Goal: Task Accomplishment & Management: Complete application form

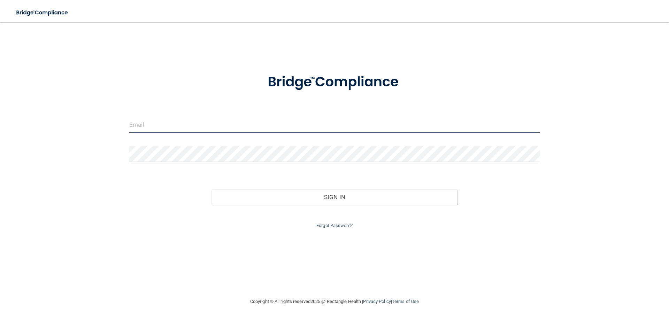
click at [276, 132] on input "email" at bounding box center [334, 125] width 410 height 16
type input "[EMAIL_ADDRESS][DOMAIN_NAME]"
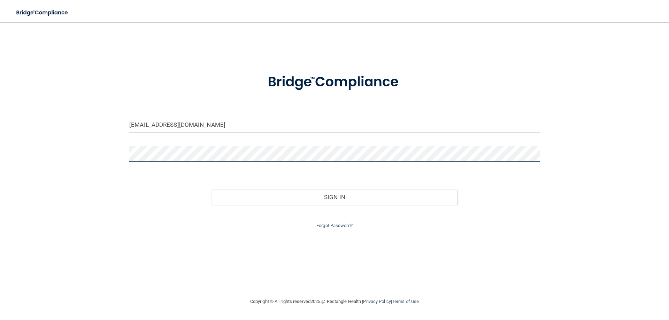
click at [211, 189] on button "Sign In" at bounding box center [334, 196] width 246 height 15
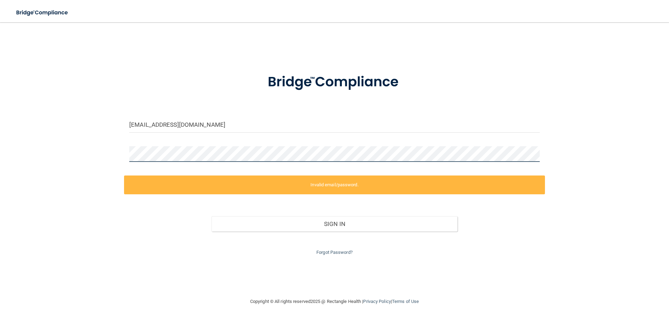
click at [30, 153] on div "corrinafitch@hotmail.com Invalid email/password. You don't have permission to a…" at bounding box center [334, 159] width 641 height 261
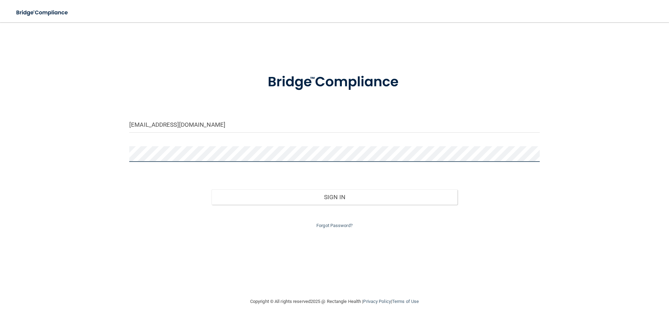
click at [211, 189] on button "Sign In" at bounding box center [334, 196] width 246 height 15
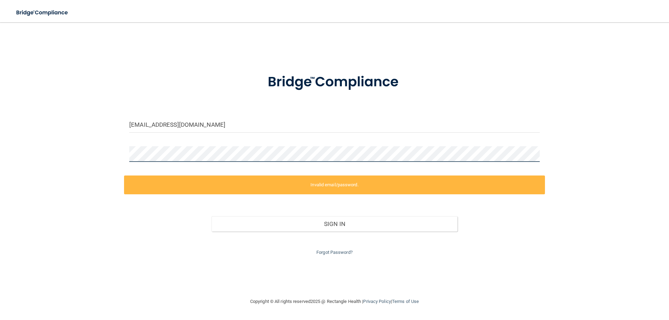
click at [38, 151] on div "corrinafitch@hotmail.com Invalid email/password. You don't have permission to a…" at bounding box center [334, 159] width 641 height 261
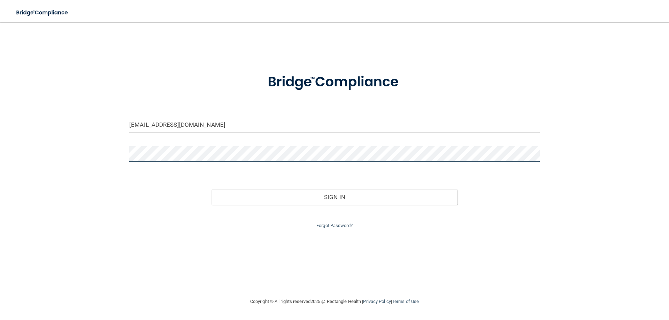
click at [211, 189] on button "Sign In" at bounding box center [334, 196] width 246 height 15
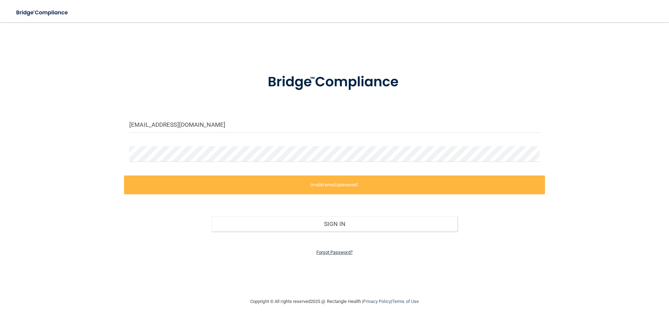
click at [345, 252] on link "Forgot Password?" at bounding box center [334, 252] width 36 height 5
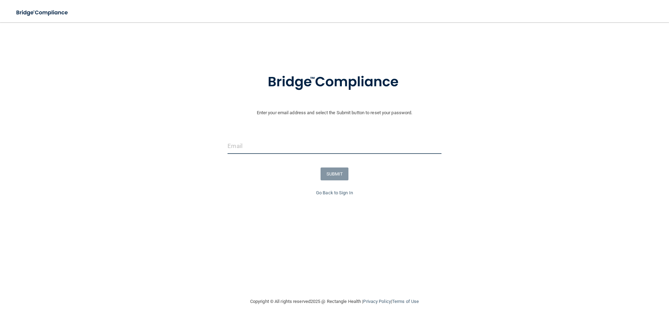
click at [290, 146] on input "email" at bounding box center [333, 146] width 213 height 16
type input "[EMAIL_ADDRESS][DOMAIN_NAME]"
click at [340, 177] on button "SUBMIT" at bounding box center [334, 173] width 28 height 13
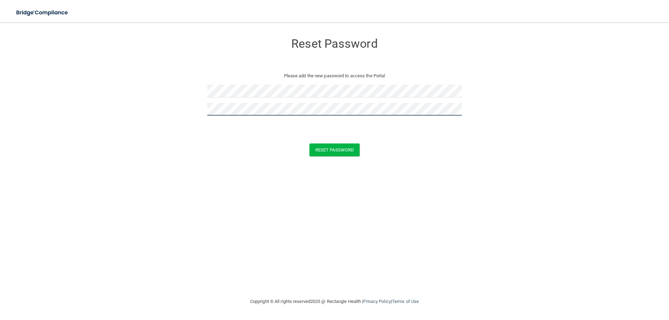
click at [309, 143] on button "Reset Password" at bounding box center [334, 149] width 50 height 13
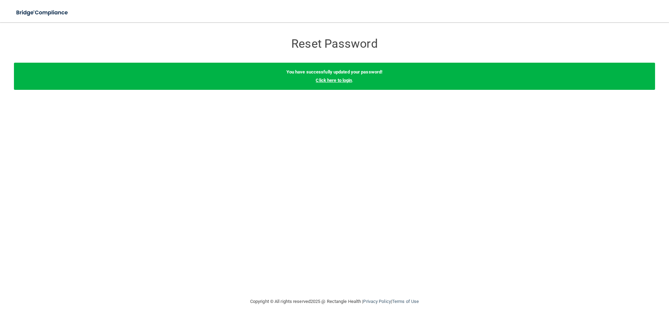
click at [331, 80] on link "Click here to login" at bounding box center [333, 80] width 36 height 5
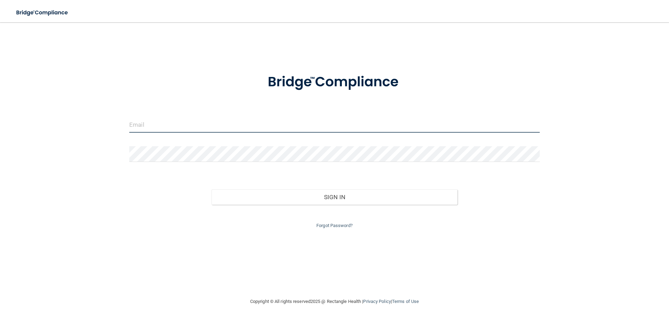
drag, startPoint x: 165, startPoint y: 125, endPoint x: 174, endPoint y: 128, distance: 8.8
click at [165, 125] on input "email" at bounding box center [334, 125] width 410 height 16
type input "[EMAIL_ADDRESS][DOMAIN_NAME]"
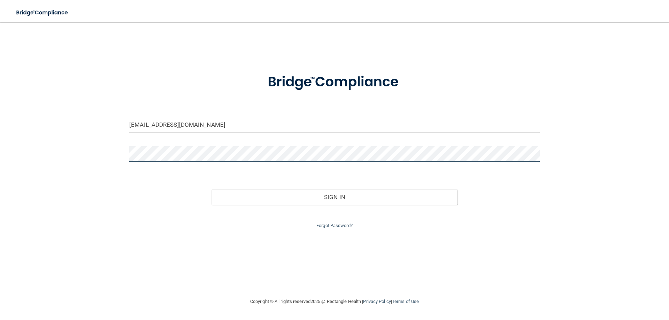
click at [211, 189] on button "Sign In" at bounding box center [334, 196] width 246 height 15
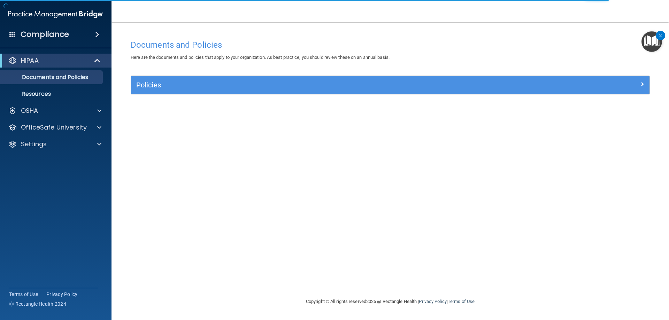
click at [111, 101] on div "HIPAA Documents and Policies Report an Incident Business Associates Emergency P…" at bounding box center [56, 104] width 112 height 106
click at [106, 110] on div at bounding box center [97, 111] width 17 height 8
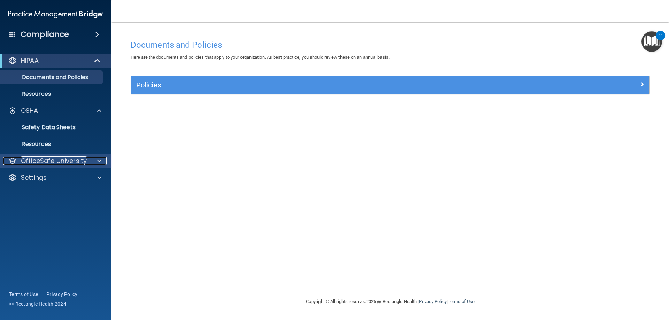
click at [86, 157] on div "OfficeSafe University" at bounding box center [46, 161] width 86 height 8
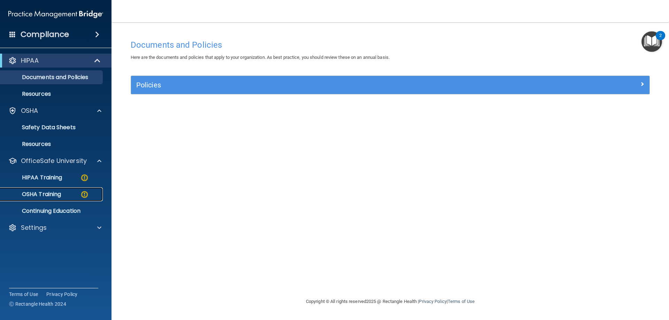
click at [47, 194] on p "OSHA Training" at bounding box center [33, 194] width 56 height 7
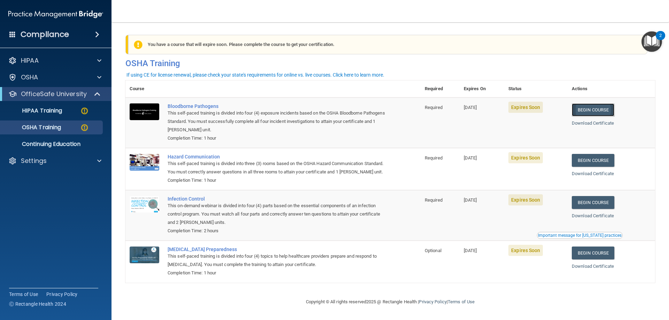
click at [596, 109] on link "Begin Course" at bounding box center [592, 109] width 42 height 13
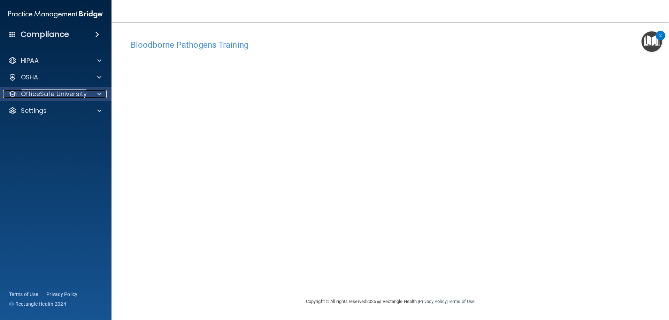
click at [99, 91] on span at bounding box center [99, 94] width 4 height 8
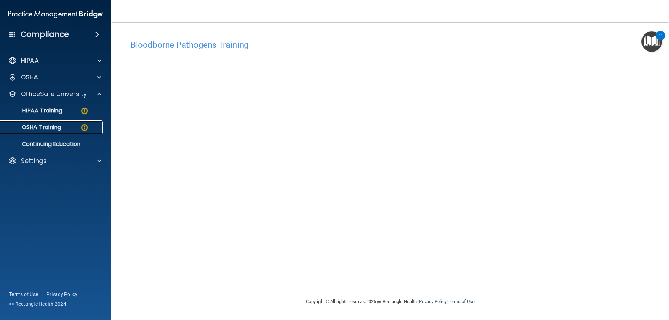
click at [56, 124] on p "OSHA Training" at bounding box center [33, 127] width 56 height 7
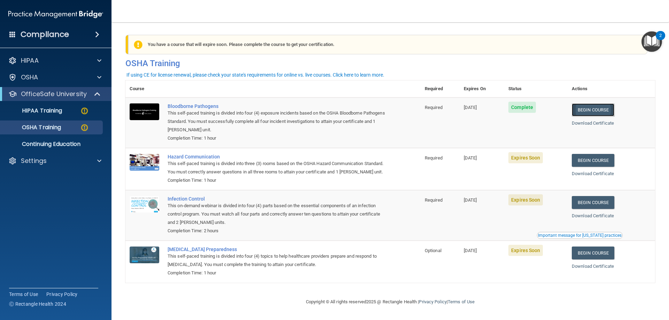
click at [593, 105] on link "Begin Course" at bounding box center [592, 109] width 42 height 13
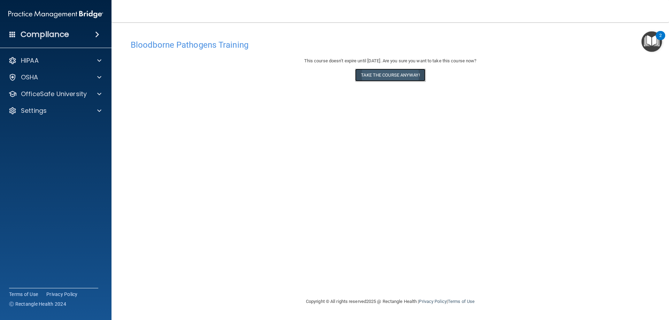
click at [374, 75] on button "Take the course anyway!" at bounding box center [390, 75] width 70 height 13
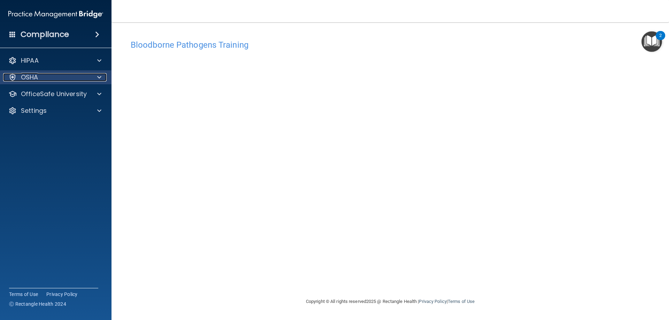
click at [97, 77] on span at bounding box center [99, 77] width 4 height 8
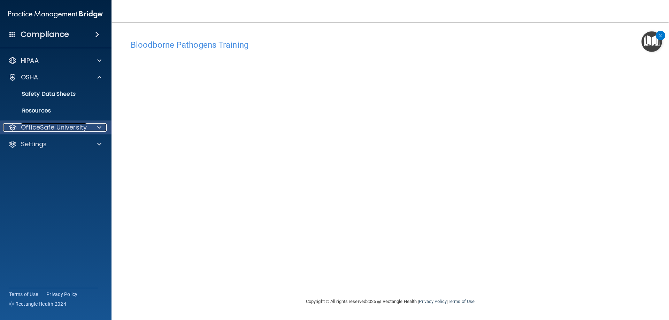
click at [99, 129] on span at bounding box center [99, 127] width 4 height 8
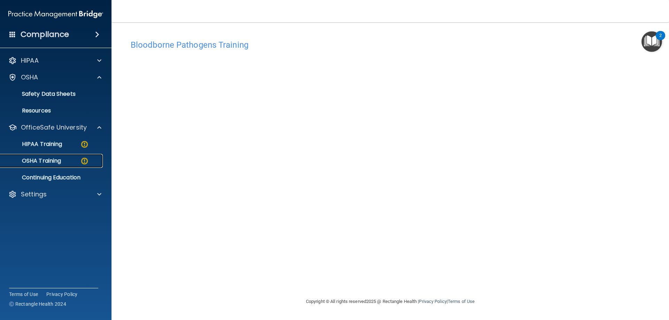
click at [85, 159] on img at bounding box center [84, 161] width 9 height 9
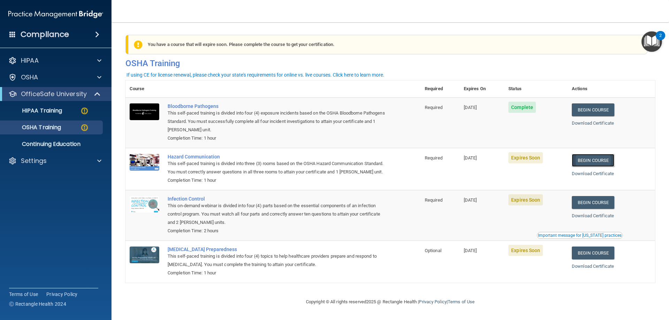
click at [588, 159] on link "Begin Course" at bounding box center [592, 160] width 42 height 13
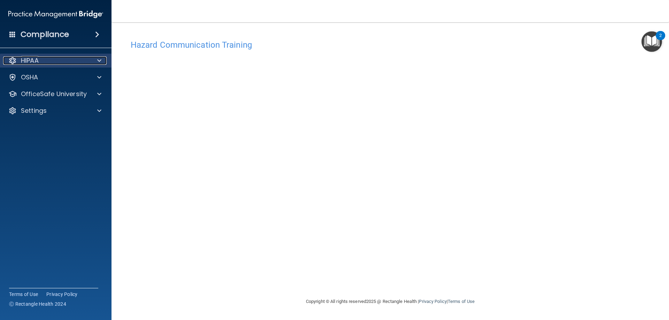
click at [101, 62] on span at bounding box center [99, 60] width 4 height 8
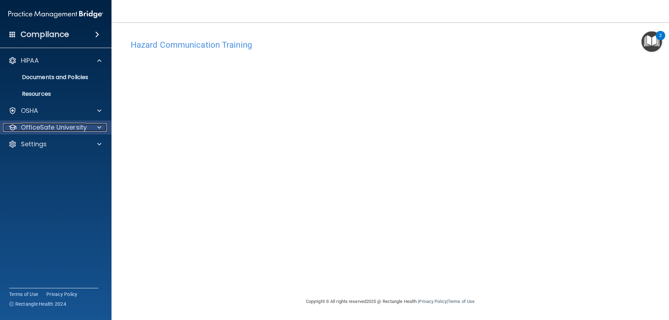
click at [101, 127] on span at bounding box center [99, 127] width 4 height 8
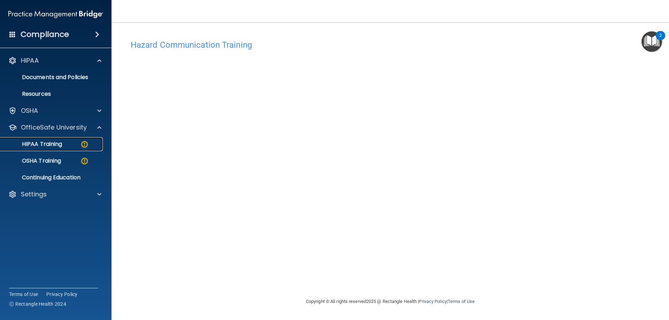
click at [86, 145] on img at bounding box center [84, 144] width 9 height 9
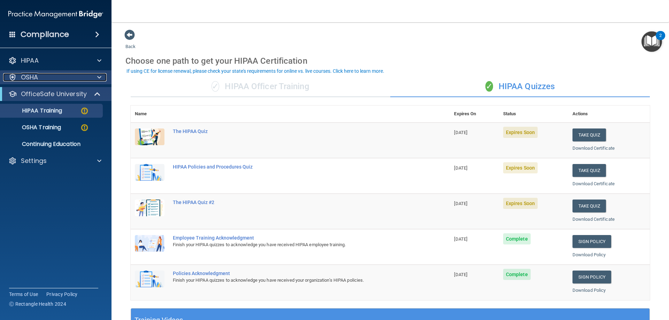
click at [101, 77] on span at bounding box center [99, 77] width 4 height 8
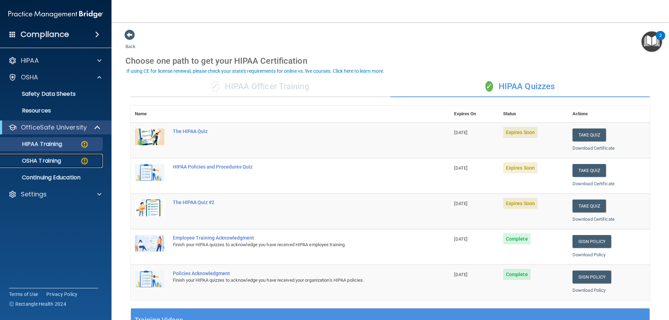
click at [84, 159] on img at bounding box center [84, 161] width 9 height 9
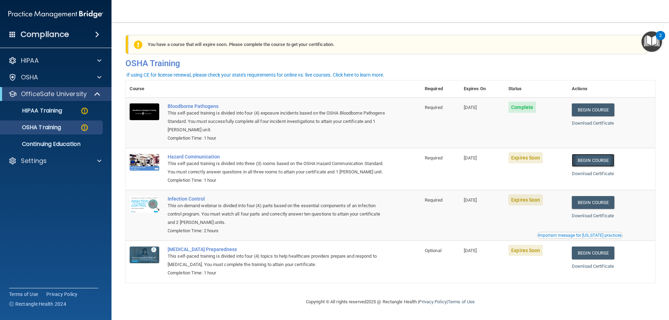
click at [592, 158] on link "Begin Course" at bounding box center [592, 160] width 42 height 13
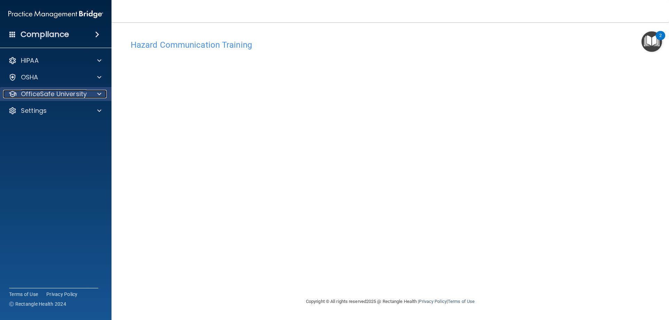
click at [79, 94] on p "OfficeSafe University" at bounding box center [54, 94] width 66 height 8
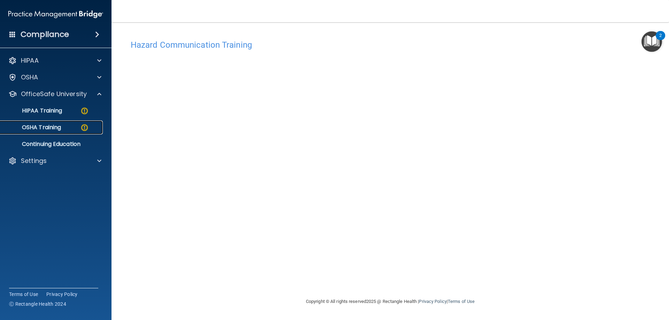
click at [79, 127] on div "OSHA Training" at bounding box center [52, 127] width 95 height 7
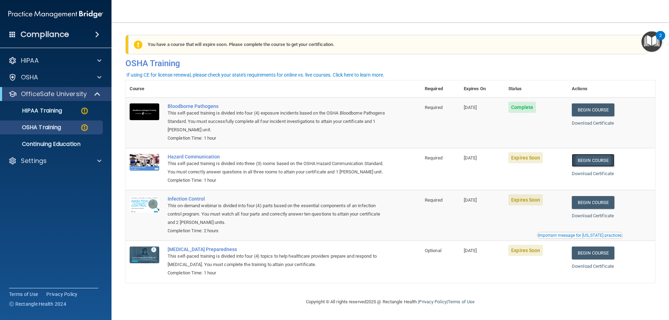
click at [599, 157] on link "Begin Course" at bounding box center [592, 160] width 42 height 13
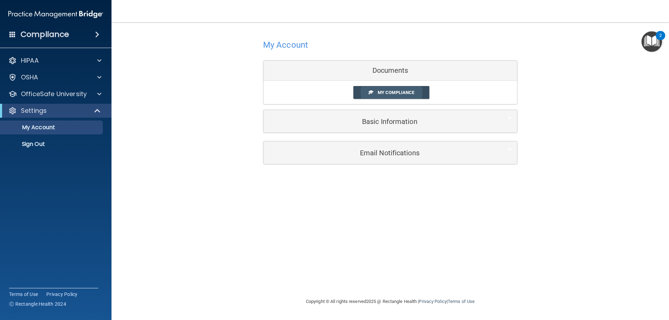
click at [398, 92] on span "My Compliance" at bounding box center [395, 92] width 37 height 5
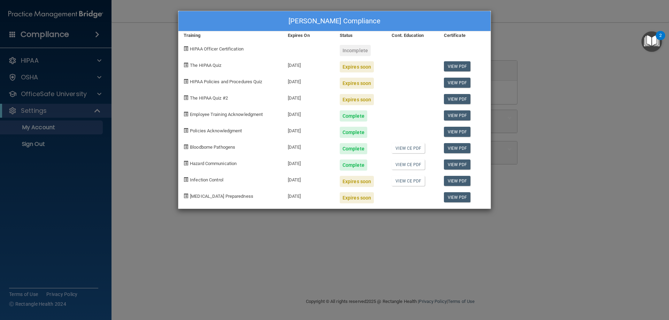
click at [82, 89] on div "Corrina Zoha's Compliance Training Expires On Status Cont. Education Certificat…" at bounding box center [334, 160] width 669 height 320
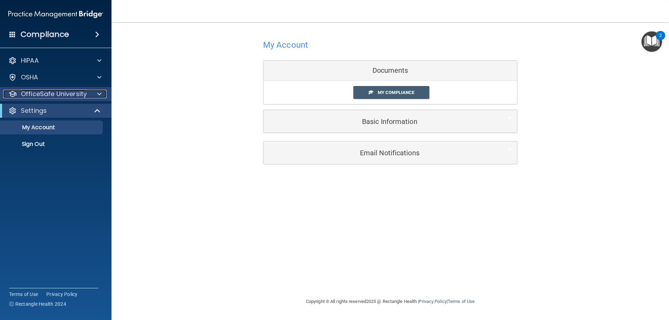
click at [97, 94] on span at bounding box center [99, 94] width 4 height 8
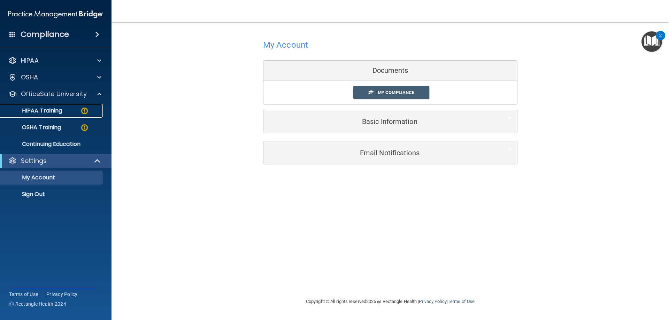
click at [84, 109] on img at bounding box center [84, 111] width 9 height 9
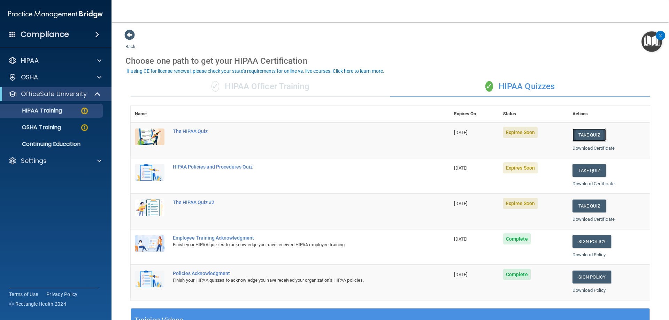
click at [594, 133] on button "Take Quiz" at bounding box center [588, 134] width 33 height 13
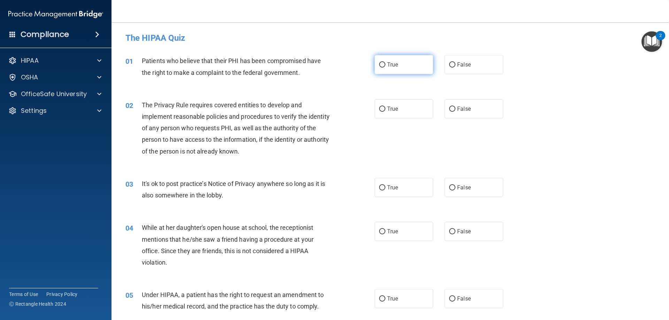
click at [374, 67] on label "True" at bounding box center [403, 64] width 58 height 19
click at [379, 67] on input "True" at bounding box center [382, 64] width 6 height 5
radio input "true"
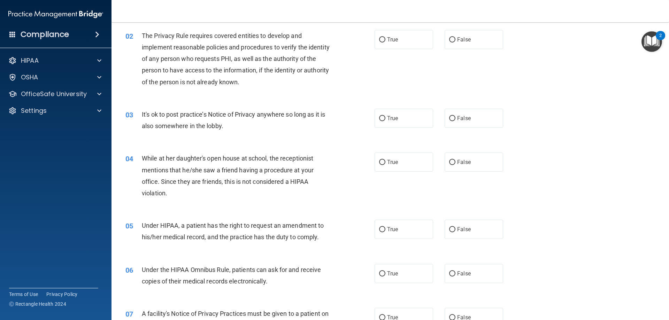
scroll to position [70, 0]
click at [379, 39] on input "True" at bounding box center [382, 39] width 6 height 5
radio input "true"
click at [468, 125] on label "False" at bounding box center [473, 117] width 58 height 19
click at [455, 121] on input "False" at bounding box center [452, 118] width 6 height 5
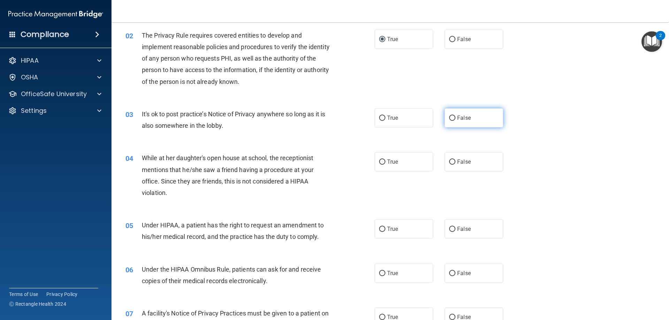
radio input "true"
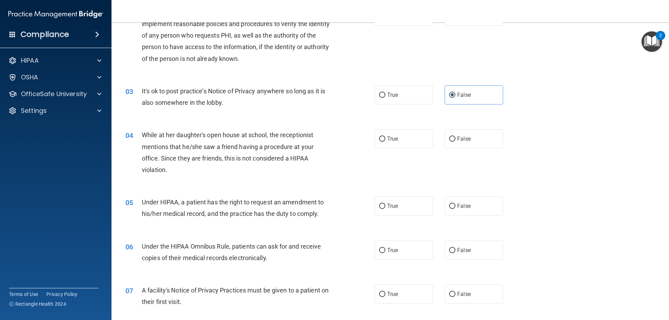
scroll to position [104, 0]
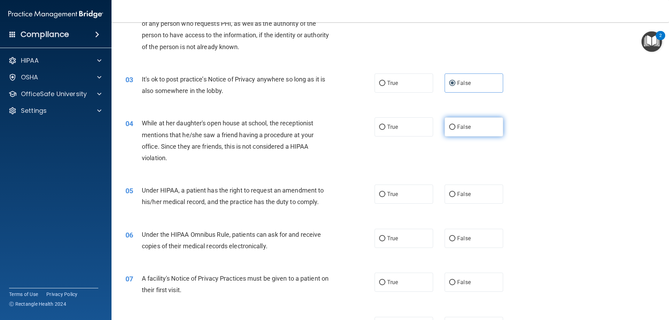
click at [457, 124] on span "False" at bounding box center [464, 127] width 14 height 7
click at [455, 125] on input "False" at bounding box center [452, 127] width 6 height 5
radio input "true"
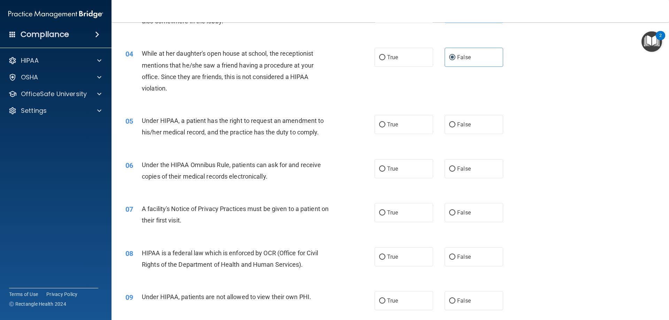
scroll to position [209, 0]
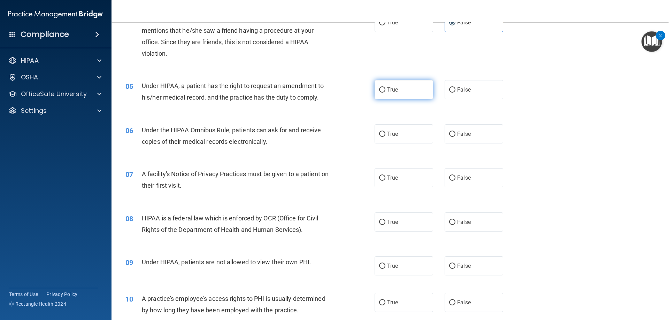
click at [381, 91] on input "True" at bounding box center [382, 89] width 6 height 5
radio input "true"
click at [393, 131] on span "True" at bounding box center [392, 134] width 11 height 7
click at [385, 132] on input "True" at bounding box center [382, 134] width 6 height 5
radio input "true"
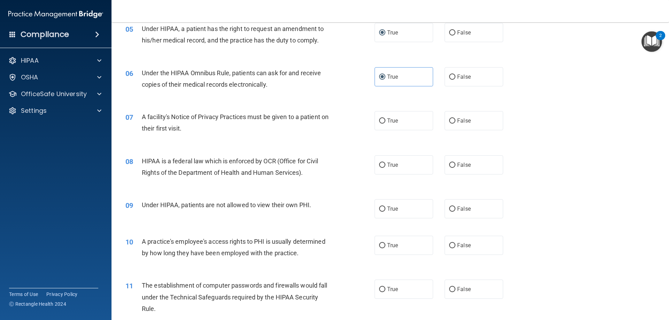
scroll to position [279, 0]
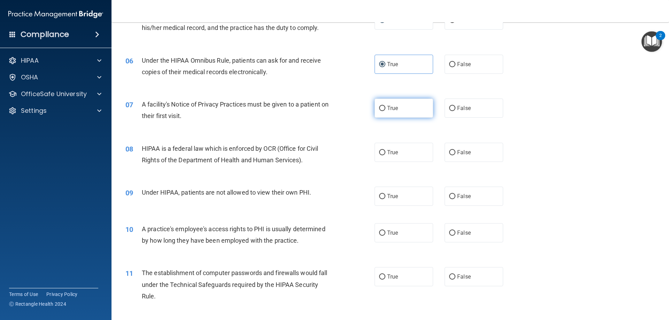
click at [398, 107] on label "True" at bounding box center [403, 108] width 58 height 19
click at [385, 107] on input "True" at bounding box center [382, 108] width 6 height 5
radio input "true"
click at [404, 158] on label "True" at bounding box center [403, 152] width 58 height 19
click at [385, 155] on input "True" at bounding box center [382, 152] width 6 height 5
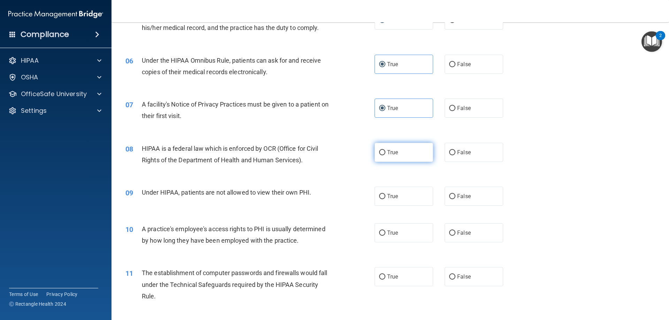
radio input "true"
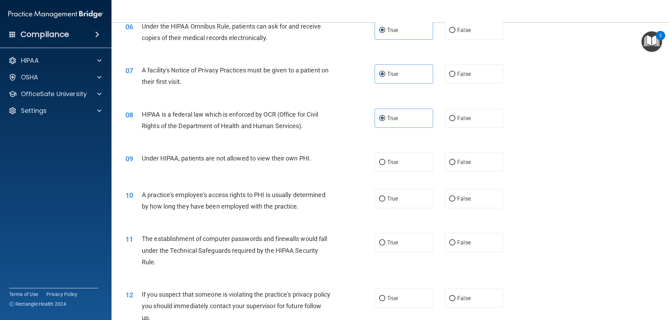
scroll to position [313, 0]
click at [474, 165] on label "False" at bounding box center [473, 161] width 58 height 19
click at [455, 164] on input "False" at bounding box center [452, 161] width 6 height 5
radio input "true"
click at [483, 200] on label "False" at bounding box center [473, 197] width 58 height 19
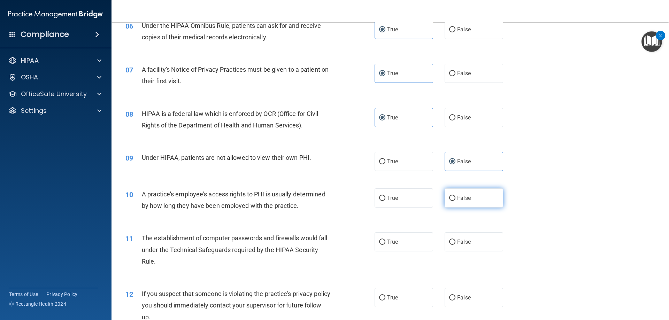
click at [455, 200] on input "False" at bounding box center [452, 198] width 6 height 5
radio input "true"
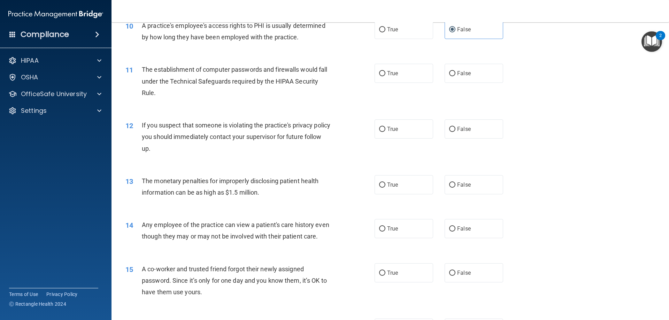
scroll to position [487, 0]
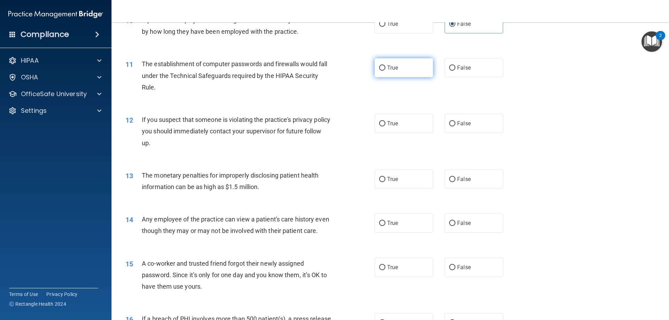
click at [381, 69] on input "True" at bounding box center [382, 67] width 6 height 5
radio input "true"
click at [390, 124] on span "True" at bounding box center [392, 123] width 11 height 7
click at [385, 124] on input "True" at bounding box center [382, 123] width 6 height 5
radio input "true"
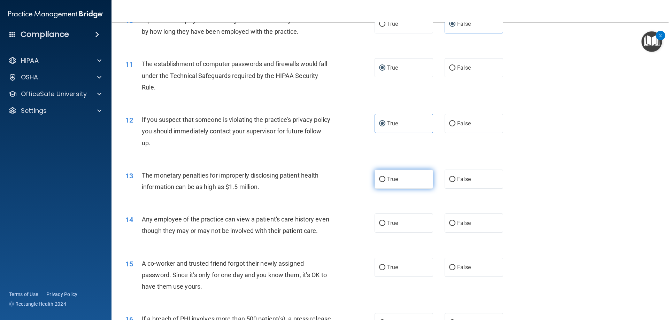
click at [406, 173] on label "True" at bounding box center [403, 179] width 58 height 19
click at [385, 177] on input "True" at bounding box center [382, 179] width 6 height 5
radio input "true"
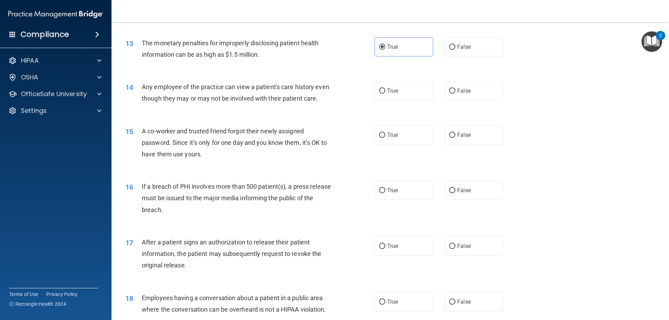
scroll to position [627, 0]
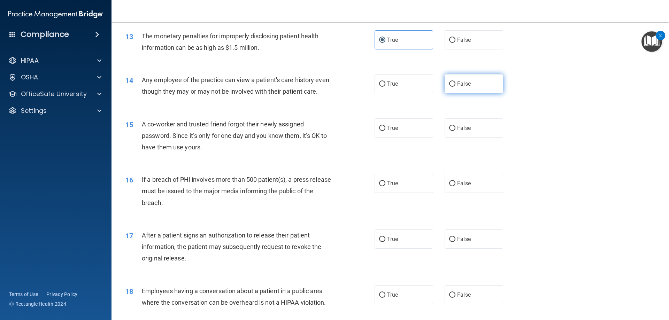
click at [478, 84] on label "False" at bounding box center [473, 83] width 58 height 19
click at [455, 84] on input "False" at bounding box center [452, 83] width 6 height 5
radio input "true"
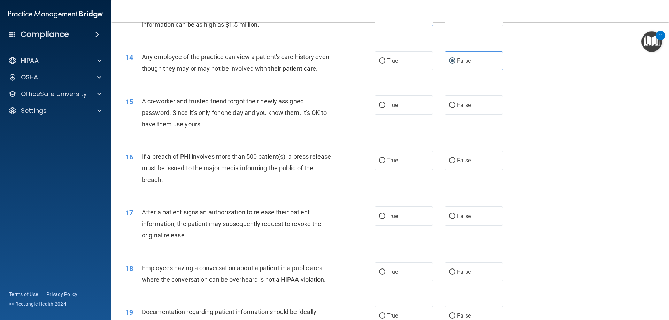
scroll to position [662, 0]
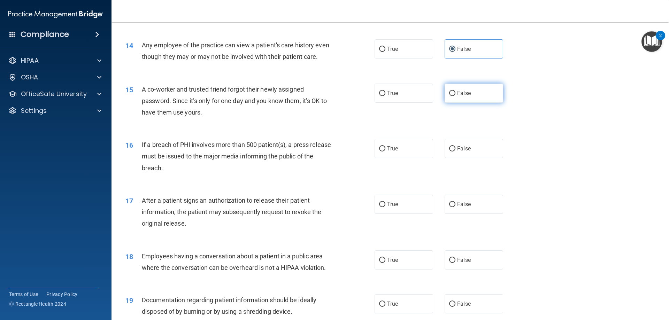
drag, startPoint x: 479, startPoint y: 104, endPoint x: 479, endPoint y: 101, distance: 3.5
click at [479, 101] on label "False" at bounding box center [473, 93] width 58 height 19
click at [455, 96] on input "False" at bounding box center [452, 93] width 6 height 5
radio input "true"
click at [397, 158] on label "True" at bounding box center [403, 148] width 58 height 19
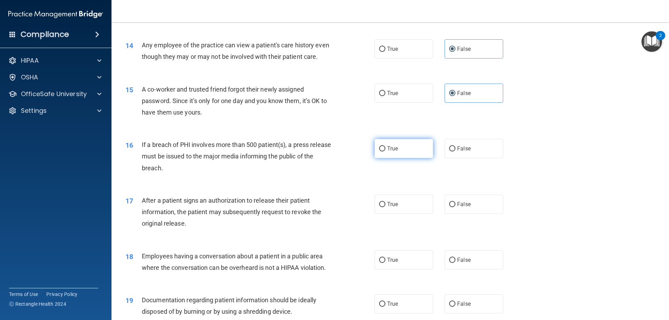
click at [385, 151] on input "True" at bounding box center [382, 148] width 6 height 5
radio input "true"
click at [402, 212] on label "True" at bounding box center [403, 204] width 58 height 19
click at [385, 207] on input "True" at bounding box center [382, 204] width 6 height 5
radio input "true"
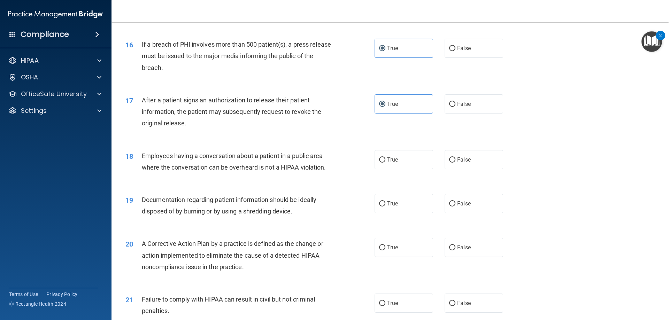
scroll to position [801, 0]
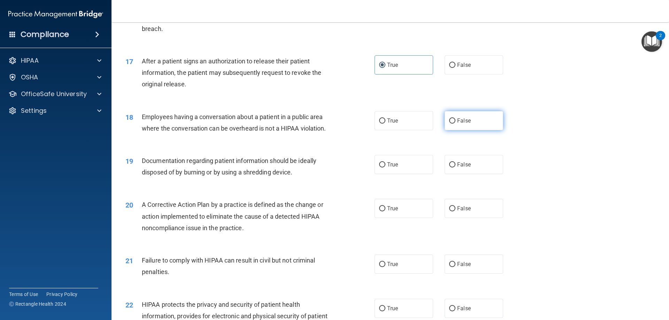
drag, startPoint x: 473, startPoint y: 135, endPoint x: 468, endPoint y: 130, distance: 7.1
click at [468, 130] on label "False" at bounding box center [473, 120] width 58 height 19
click at [455, 124] on input "False" at bounding box center [452, 120] width 6 height 5
radio input "true"
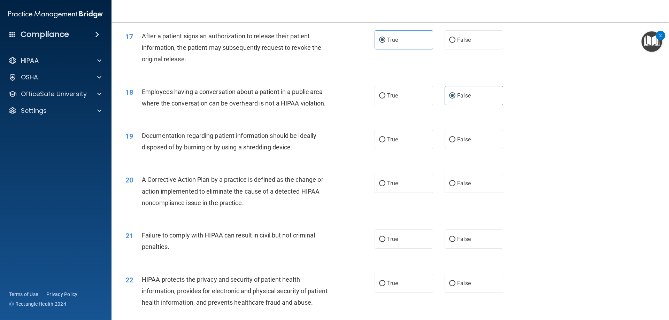
scroll to position [836, 0]
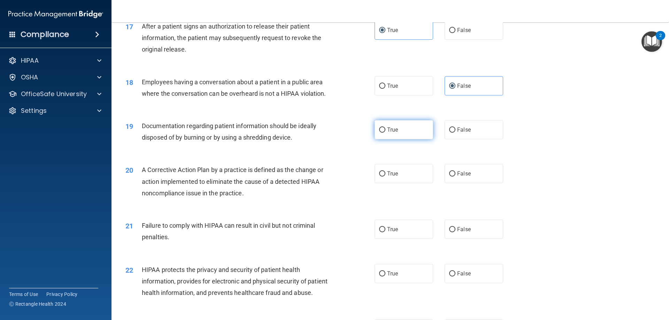
click at [420, 139] on label "True" at bounding box center [403, 129] width 58 height 19
click at [385, 133] on input "True" at bounding box center [382, 129] width 6 height 5
radio input "true"
drag, startPoint x: 389, startPoint y: 194, endPoint x: 391, endPoint y: 188, distance: 6.5
click at [389, 183] on label "True" at bounding box center [403, 173] width 58 height 19
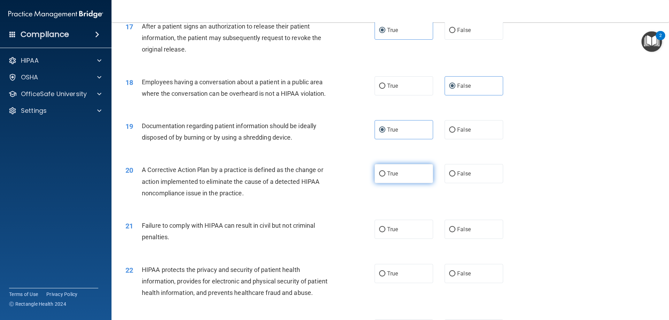
click at [385, 177] on input "True" at bounding box center [382, 173] width 6 height 5
radio input "true"
click at [391, 177] on span "True" at bounding box center [392, 173] width 11 height 7
click at [385, 177] on input "True" at bounding box center [382, 173] width 6 height 5
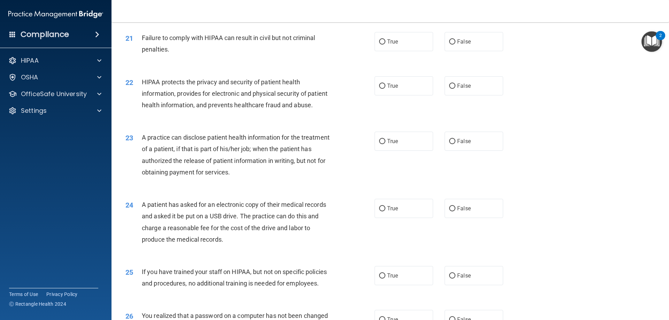
scroll to position [1010, 0]
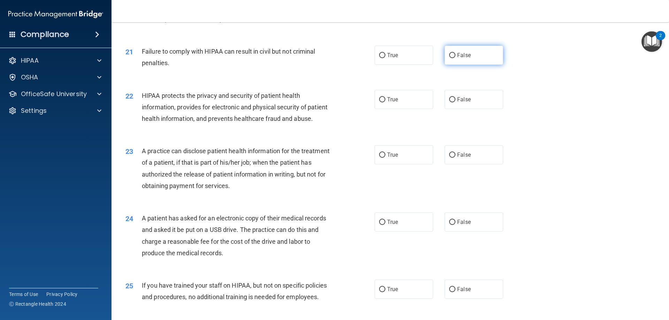
drag, startPoint x: 467, startPoint y: 73, endPoint x: 468, endPoint y: 67, distance: 6.4
click at [468, 65] on label "False" at bounding box center [473, 55] width 58 height 19
click at [455, 58] on input "False" at bounding box center [452, 55] width 6 height 5
radio input "true"
click at [398, 109] on label "True" at bounding box center [403, 99] width 58 height 19
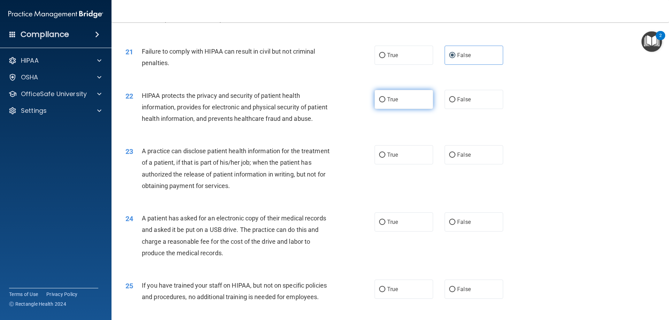
click at [385, 102] on input "True" at bounding box center [382, 99] width 6 height 5
radio input "true"
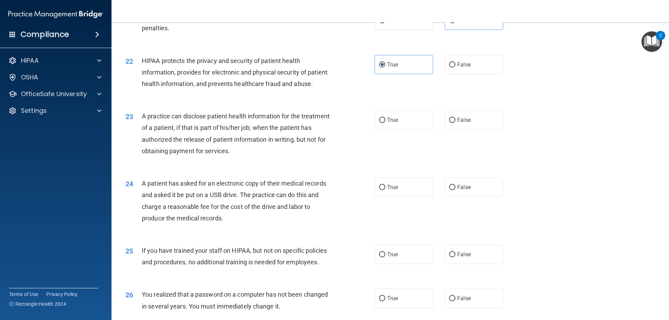
scroll to position [1079, 0]
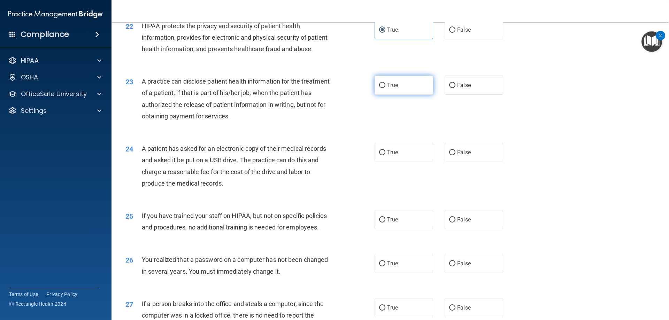
drag, startPoint x: 378, startPoint y: 100, endPoint x: 382, endPoint y: 101, distance: 3.8
click at [380, 95] on label "True" at bounding box center [403, 85] width 58 height 19
click at [380, 88] on input "True" at bounding box center [382, 85] width 6 height 5
radio input "true"
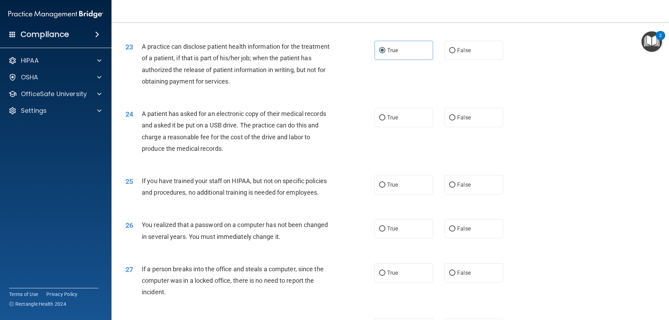
scroll to position [1149, 0]
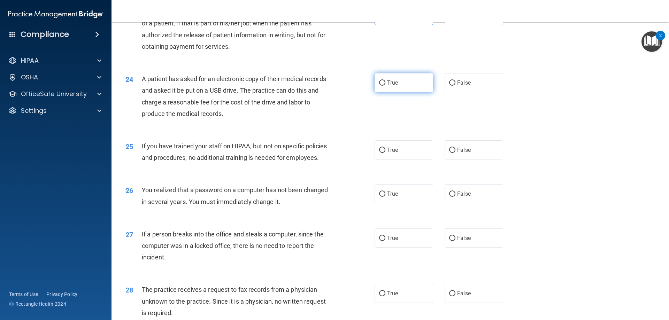
drag, startPoint x: 379, startPoint y: 107, endPoint x: 382, endPoint y: 105, distance: 4.1
click at [382, 86] on input "True" at bounding box center [382, 82] width 6 height 5
radio input "true"
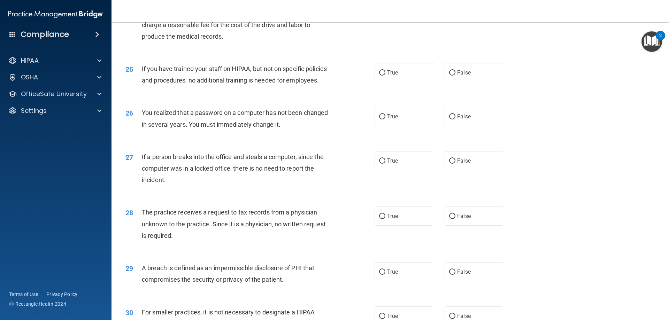
scroll to position [1254, 0]
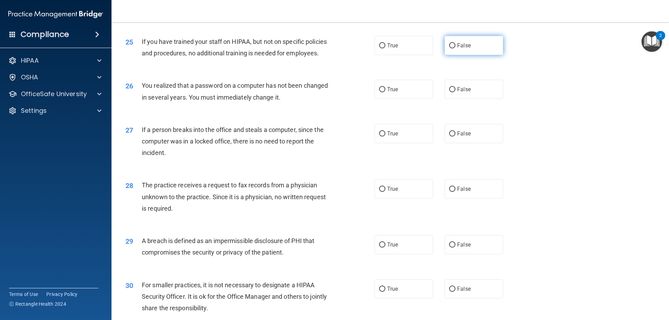
click at [481, 55] on label "False" at bounding box center [473, 45] width 58 height 19
click at [455, 48] on input "False" at bounding box center [452, 45] width 6 height 5
radio input "true"
click at [401, 99] on label "True" at bounding box center [403, 89] width 58 height 19
click at [385, 92] on input "True" at bounding box center [382, 89] width 6 height 5
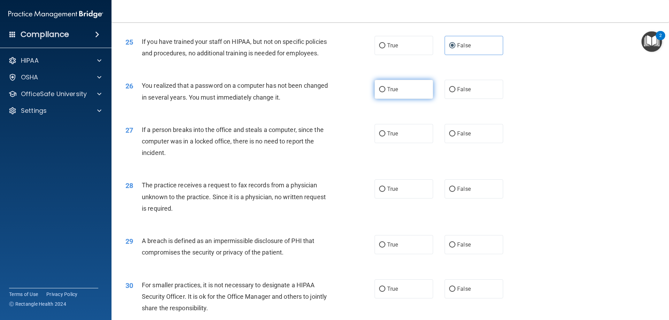
radio input "true"
click at [464, 137] on span "False" at bounding box center [464, 133] width 14 height 7
click at [455, 136] on input "False" at bounding box center [452, 133] width 6 height 5
radio input "true"
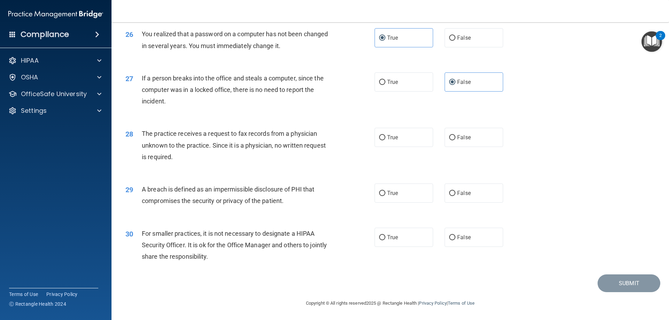
scroll to position [1328, 0]
click at [462, 139] on span "False" at bounding box center [464, 137] width 14 height 7
click at [455, 139] on input "False" at bounding box center [452, 137] width 6 height 5
radio input "true"
click at [404, 193] on label "True" at bounding box center [403, 193] width 58 height 19
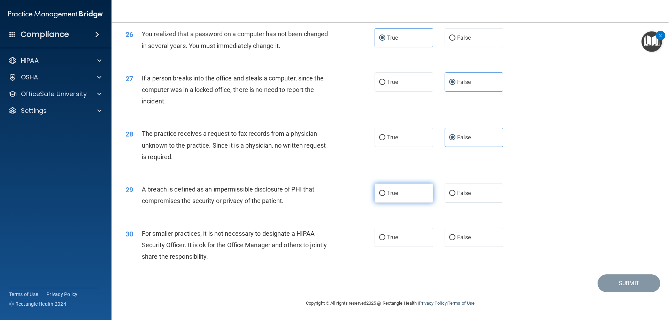
click at [385, 193] on input "True" at bounding box center [382, 193] width 6 height 5
radio input "true"
click at [466, 240] on span "False" at bounding box center [464, 237] width 14 height 7
click at [455, 240] on input "False" at bounding box center [452, 237] width 6 height 5
radio input "true"
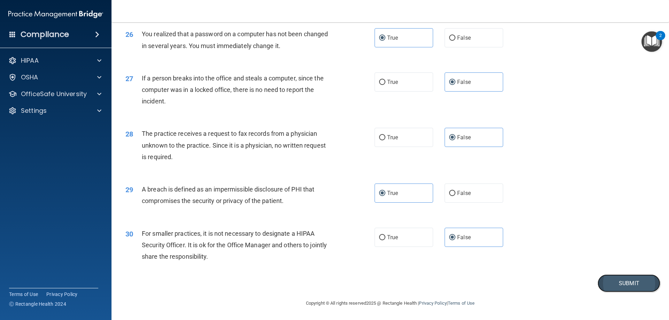
click at [614, 282] on button "Submit" at bounding box center [628, 283] width 63 height 18
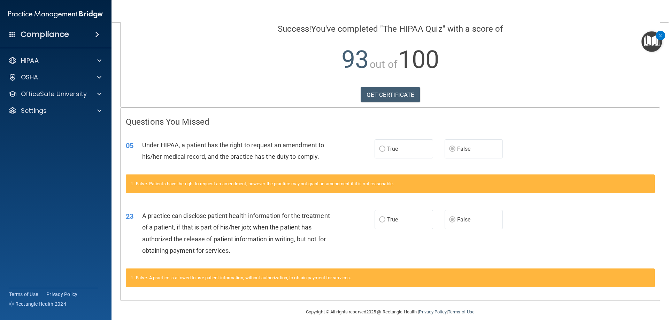
scroll to position [65, 0]
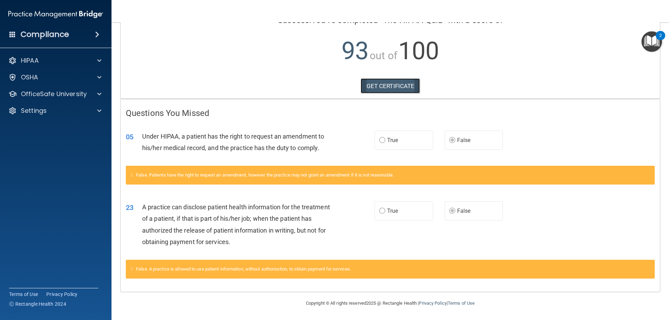
click at [399, 90] on link "GET CERTIFICATE" at bounding box center [390, 85] width 60 height 15
click at [98, 92] on span at bounding box center [99, 94] width 4 height 8
click at [68, 111] on div "HIPAA Training" at bounding box center [52, 110] width 95 height 7
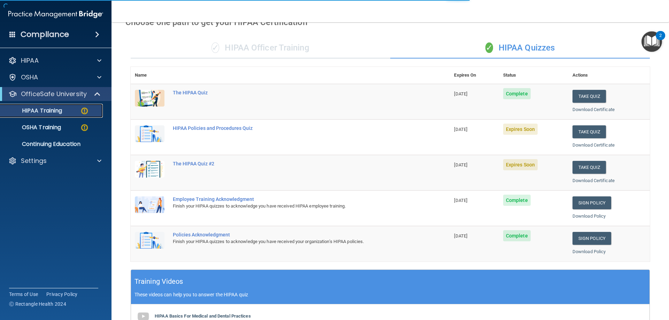
scroll to position [30, 0]
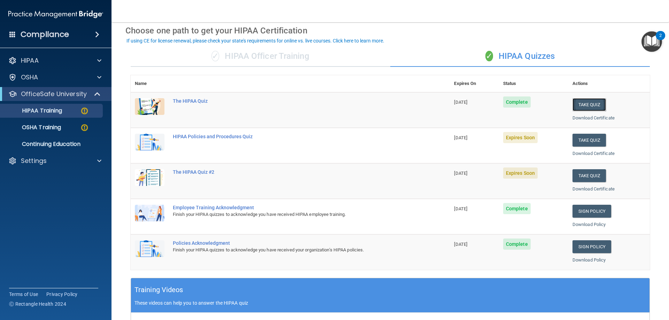
click at [590, 104] on button "Take Quiz" at bounding box center [588, 104] width 33 height 13
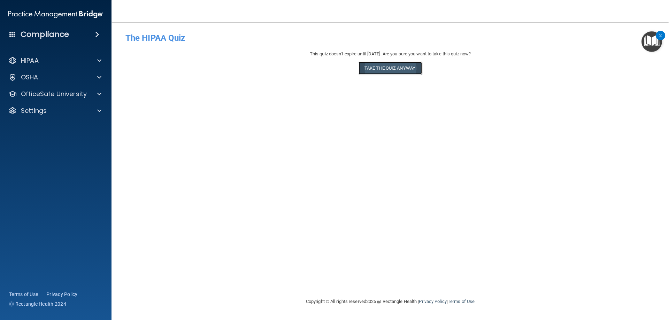
click at [381, 68] on button "Take the quiz anyway!" at bounding box center [389, 68] width 63 height 13
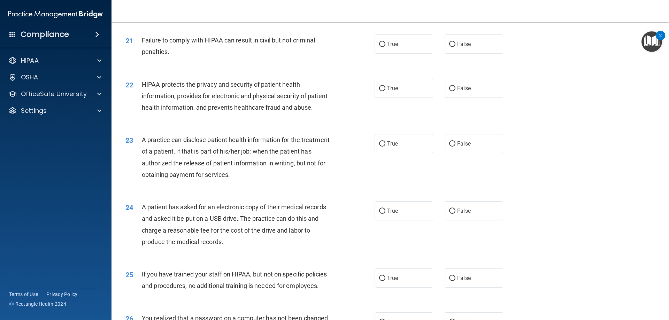
scroll to position [1015, 0]
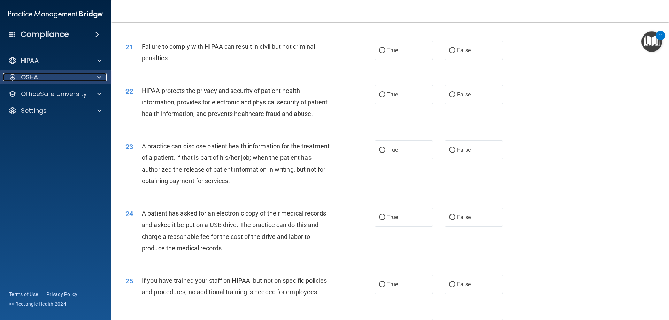
click at [97, 75] on span at bounding box center [99, 77] width 4 height 8
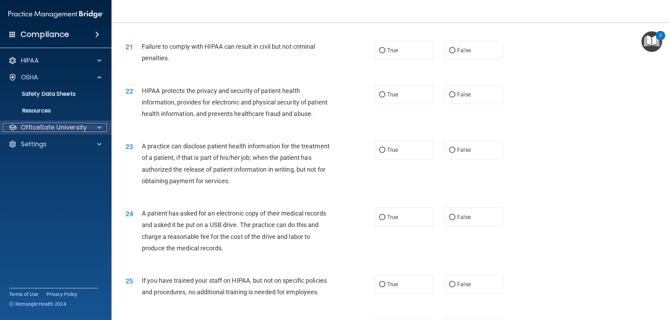
click at [100, 124] on span at bounding box center [99, 127] width 4 height 8
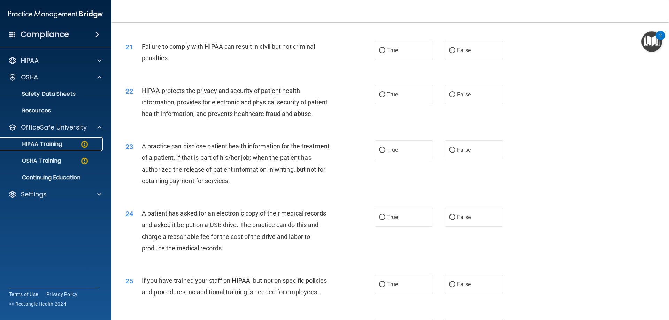
click at [68, 148] on link "HIPAA Training" at bounding box center [48, 144] width 110 height 14
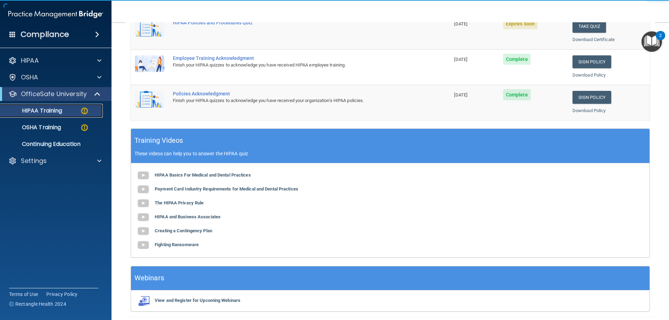
scroll to position [65, 0]
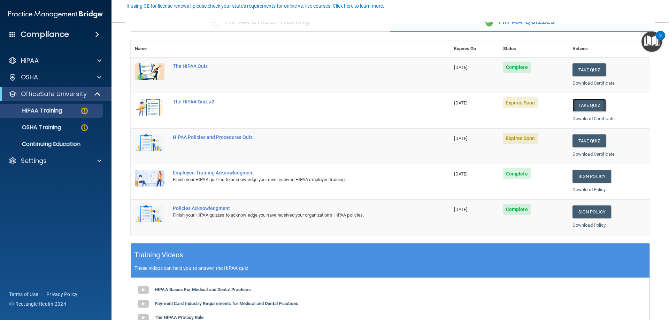
click at [588, 104] on button "Take Quiz" at bounding box center [588, 105] width 33 height 13
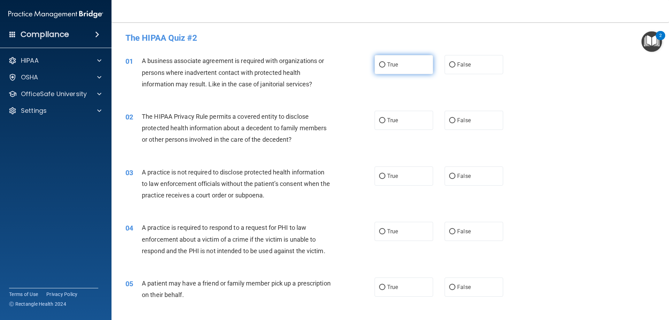
click at [396, 63] on label "True" at bounding box center [403, 64] width 58 height 19
click at [385, 63] on input "True" at bounding box center [382, 64] width 6 height 5
radio input "true"
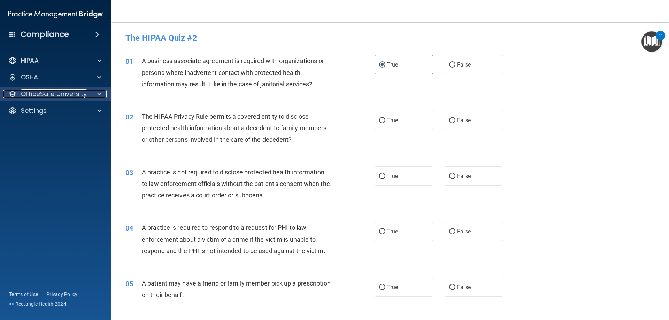
click at [101, 94] on span at bounding box center [99, 94] width 4 height 8
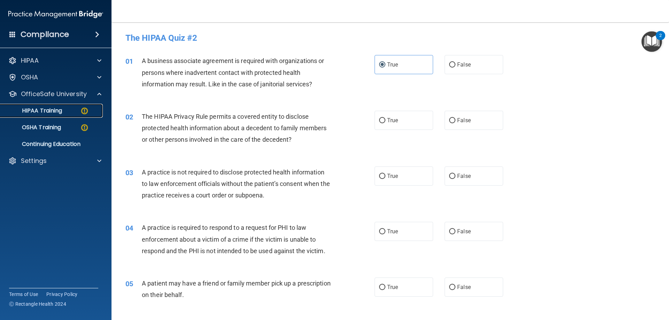
click at [83, 111] on img at bounding box center [84, 111] width 9 height 9
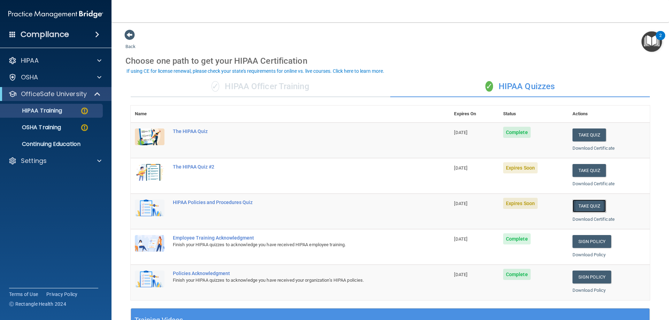
click at [584, 210] on button "Take Quiz" at bounding box center [588, 206] width 33 height 13
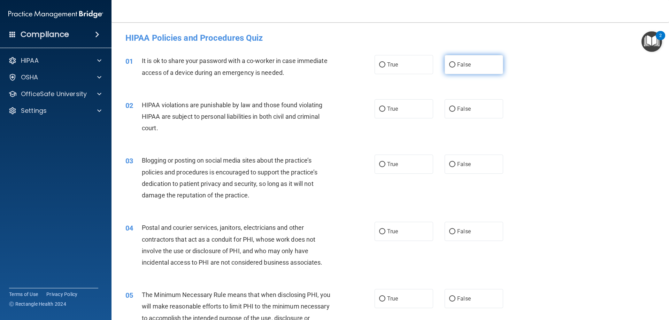
click at [471, 65] on label "False" at bounding box center [473, 64] width 58 height 19
click at [455, 65] on input "False" at bounding box center [452, 64] width 6 height 5
radio input "true"
click at [383, 108] on label "True" at bounding box center [403, 108] width 58 height 19
click at [383, 108] on input "True" at bounding box center [382, 109] width 6 height 5
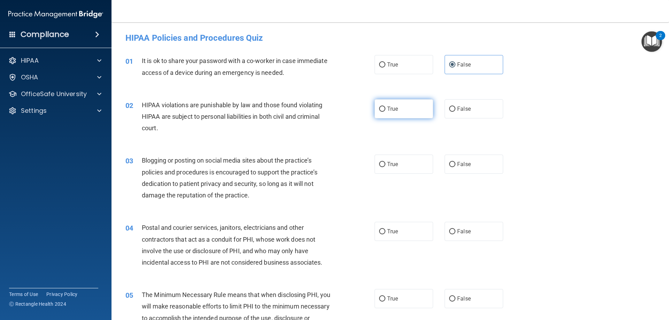
radio input "true"
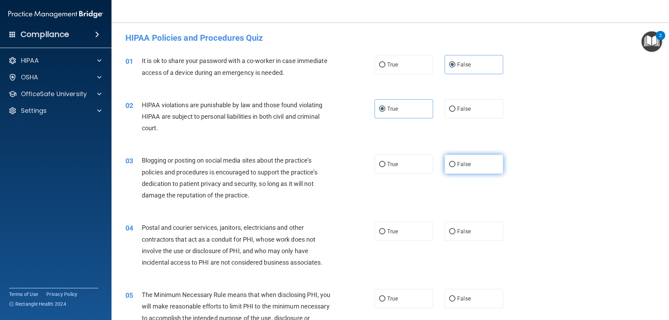
click at [457, 166] on span "False" at bounding box center [464, 164] width 14 height 7
click at [455, 166] on input "False" at bounding box center [452, 164] width 6 height 5
radio input "true"
click at [390, 237] on label "True" at bounding box center [403, 231] width 58 height 19
click at [385, 234] on input "True" at bounding box center [382, 231] width 6 height 5
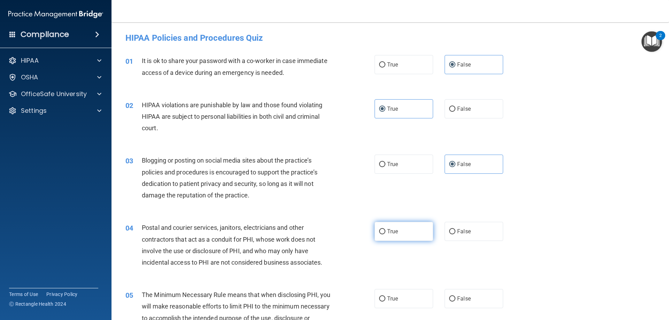
radio input "true"
click at [405, 293] on label "True" at bounding box center [403, 298] width 58 height 19
click at [385, 296] on input "True" at bounding box center [382, 298] width 6 height 5
radio input "true"
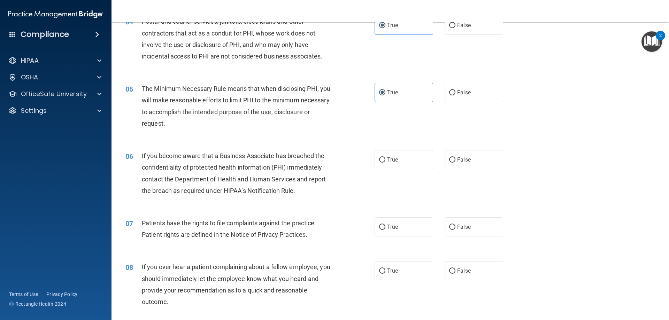
scroll to position [209, 0]
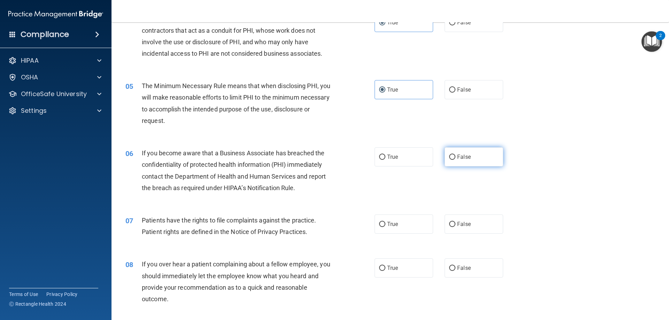
click at [457, 155] on span "False" at bounding box center [464, 157] width 14 height 7
click at [455, 155] on input "False" at bounding box center [452, 157] width 6 height 5
radio input "true"
click at [395, 230] on label "True" at bounding box center [403, 223] width 58 height 19
click at [385, 227] on input "True" at bounding box center [382, 224] width 6 height 5
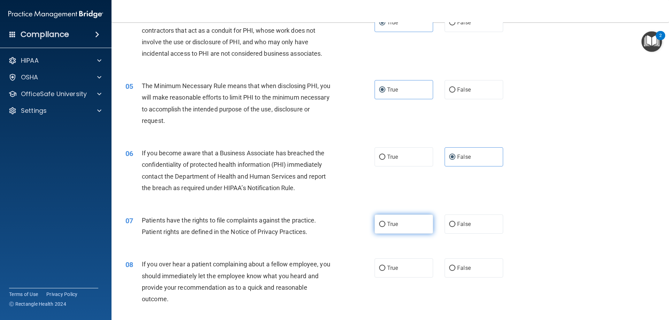
radio input "true"
click at [462, 266] on span "False" at bounding box center [464, 268] width 14 height 7
click at [455, 266] on input "False" at bounding box center [452, 268] width 6 height 5
radio input "true"
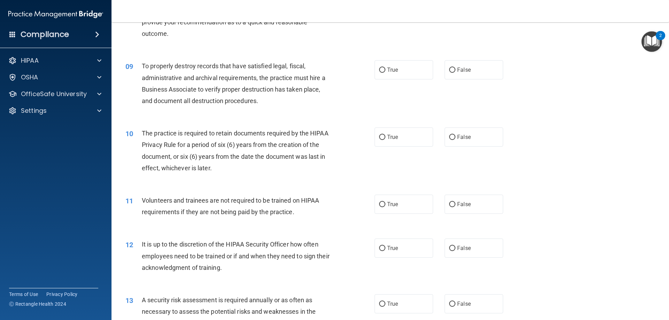
scroll to position [487, 0]
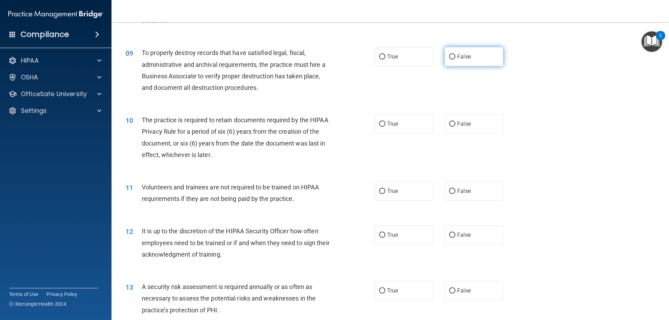
click at [455, 60] on label "False" at bounding box center [473, 56] width 58 height 19
click at [455, 60] on input "False" at bounding box center [452, 56] width 6 height 5
radio input "true"
click at [398, 126] on label "True" at bounding box center [403, 123] width 58 height 19
click at [385, 126] on input "True" at bounding box center [382, 124] width 6 height 5
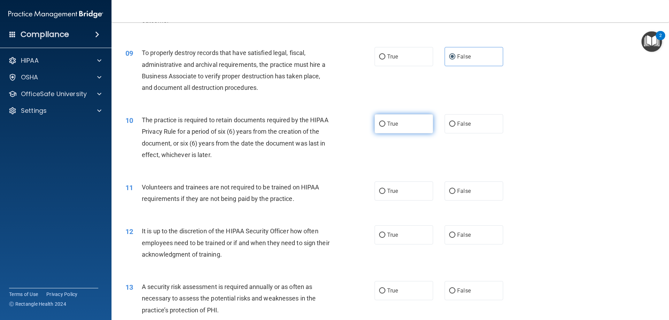
radio input "true"
click at [460, 192] on span "False" at bounding box center [464, 191] width 14 height 7
click at [455, 192] on input "False" at bounding box center [452, 191] width 6 height 5
radio input "true"
click at [466, 235] on span "False" at bounding box center [464, 235] width 14 height 7
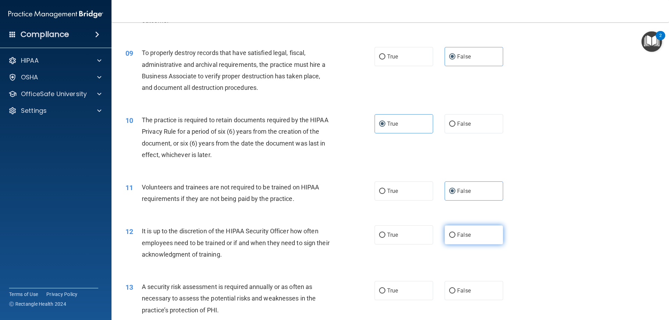
click at [455, 235] on input "False" at bounding box center [452, 235] width 6 height 5
radio input "true"
click at [400, 288] on label "True" at bounding box center [403, 290] width 58 height 19
click at [385, 288] on input "True" at bounding box center [382, 290] width 6 height 5
radio input "true"
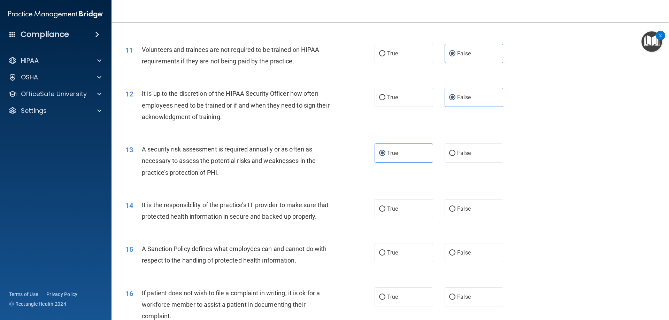
scroll to position [696, 0]
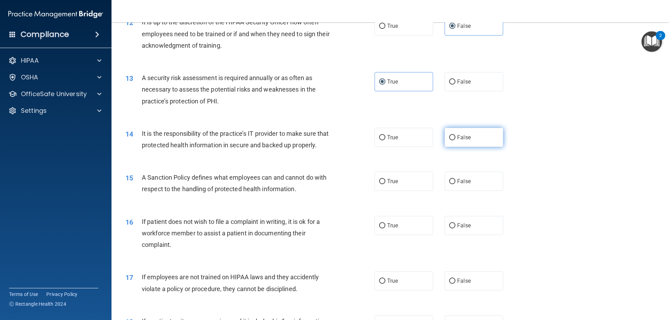
click at [463, 132] on label "False" at bounding box center [473, 137] width 58 height 19
click at [455, 135] on input "False" at bounding box center [452, 137] width 6 height 5
radio input "true"
click at [464, 185] on span "False" at bounding box center [464, 181] width 14 height 7
click at [455, 184] on input "False" at bounding box center [452, 181] width 6 height 5
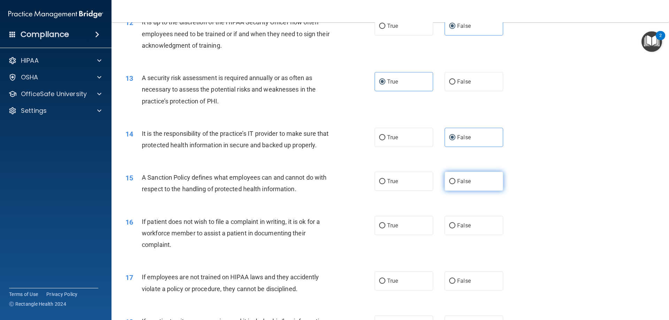
radio input "true"
click at [420, 232] on label "True" at bounding box center [403, 225] width 58 height 19
click at [385, 228] on input "True" at bounding box center [382, 225] width 6 height 5
radio input "true"
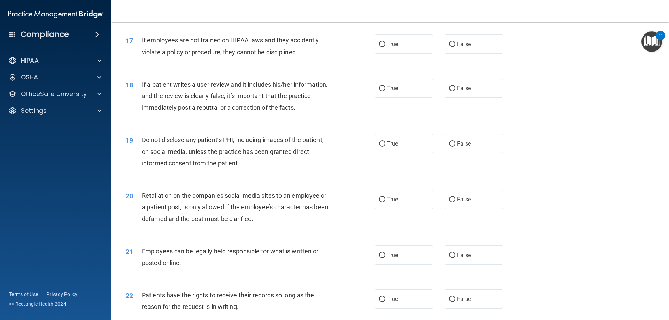
scroll to position [940, 0]
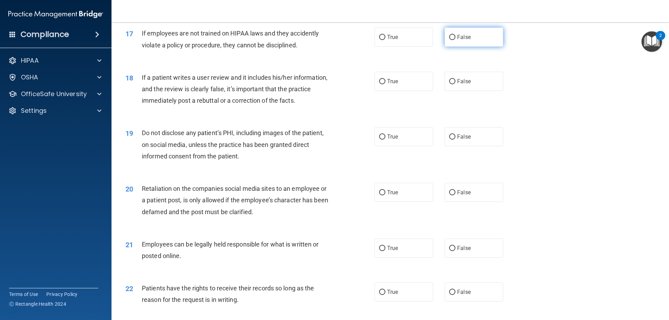
click at [454, 47] on label "False" at bounding box center [473, 37] width 58 height 19
click at [454, 40] on input "False" at bounding box center [452, 37] width 6 height 5
radio input "true"
click at [465, 85] on span "False" at bounding box center [464, 81] width 14 height 7
click at [455, 84] on input "False" at bounding box center [452, 81] width 6 height 5
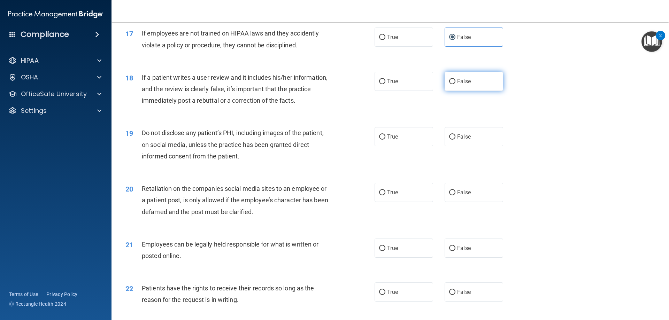
radio input "true"
click at [420, 146] on label "True" at bounding box center [403, 136] width 58 height 19
click at [385, 140] on input "True" at bounding box center [382, 136] width 6 height 5
radio input "true"
click at [468, 202] on label "False" at bounding box center [473, 192] width 58 height 19
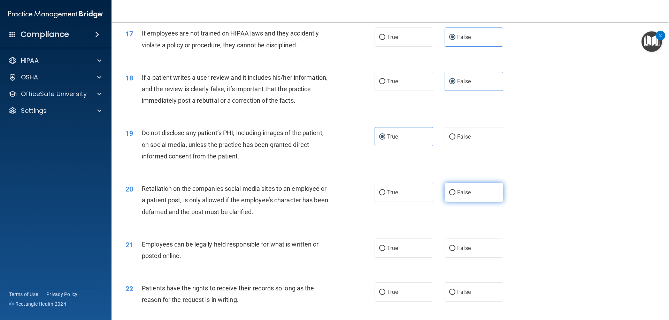
click at [455, 195] on input "False" at bounding box center [452, 192] width 6 height 5
radio input "true"
click at [398, 257] on label "True" at bounding box center [403, 248] width 58 height 19
click at [385, 251] on input "True" at bounding box center [382, 248] width 6 height 5
radio input "true"
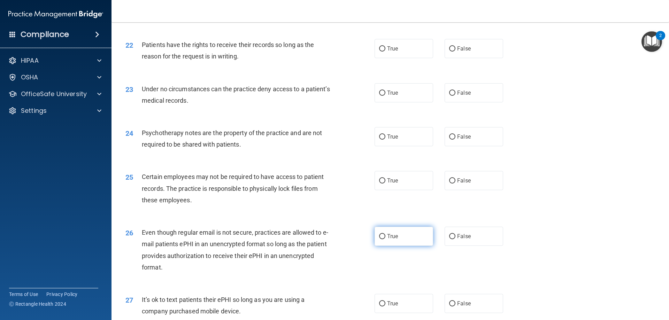
scroll to position [1184, 0]
click at [451, 51] on input "False" at bounding box center [452, 48] width 6 height 5
radio input "true"
click at [461, 102] on label "False" at bounding box center [473, 92] width 58 height 19
click at [455, 95] on input "False" at bounding box center [452, 92] width 6 height 5
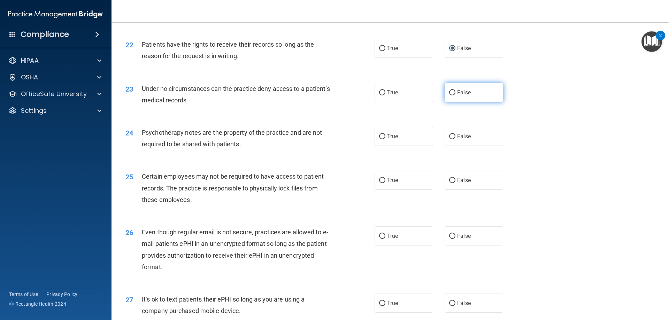
radio input "true"
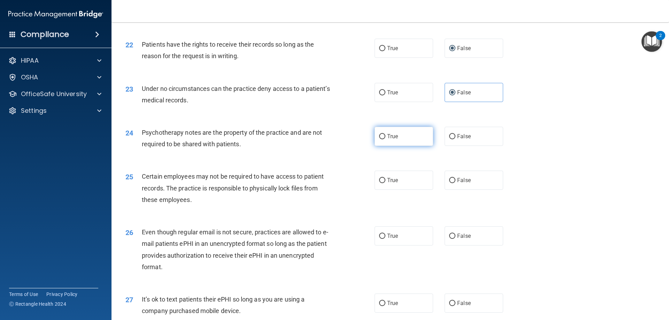
click at [400, 146] on label "True" at bounding box center [403, 136] width 58 height 19
click at [385, 139] on input "True" at bounding box center [382, 136] width 6 height 5
radio input "true"
click at [392, 184] on span "True" at bounding box center [392, 180] width 11 height 7
click at [385, 183] on input "True" at bounding box center [382, 180] width 6 height 5
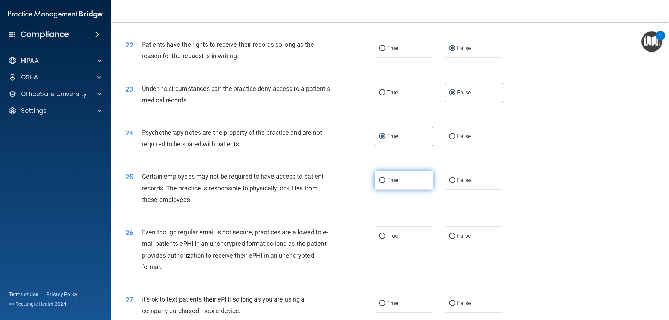
radio input "true"
click at [405, 245] on label "True" at bounding box center [403, 235] width 58 height 19
click at [385, 239] on input "True" at bounding box center [382, 236] width 6 height 5
radio input "true"
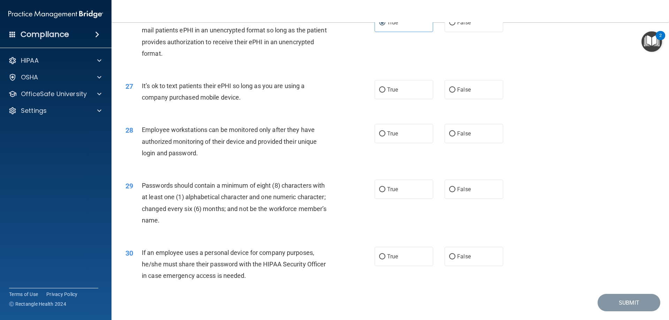
scroll to position [1428, 0]
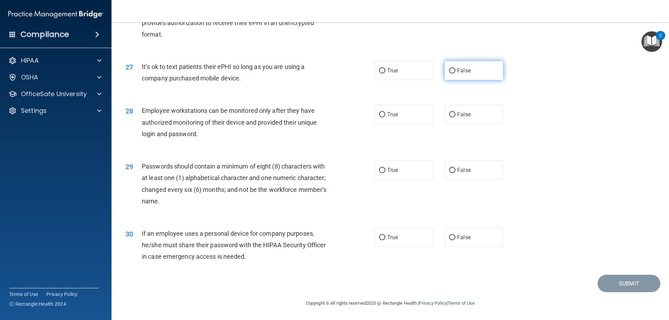
click at [458, 70] on span "False" at bounding box center [464, 70] width 14 height 7
click at [455, 70] on input "False" at bounding box center [452, 70] width 6 height 5
radio input "true"
click at [470, 122] on label "False" at bounding box center [473, 114] width 58 height 19
click at [455, 117] on input "False" at bounding box center [452, 114] width 6 height 5
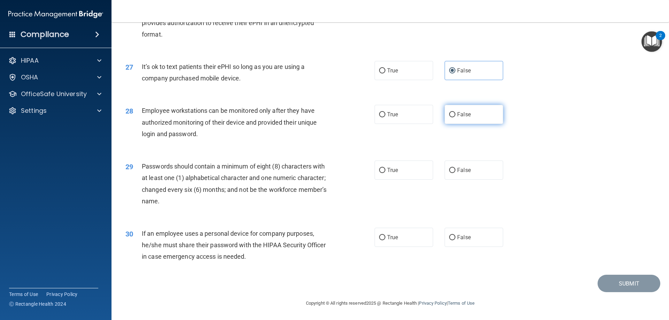
radio input "true"
click at [390, 175] on label "True" at bounding box center [403, 170] width 58 height 19
click at [385, 173] on input "True" at bounding box center [382, 170] width 6 height 5
radio input "true"
click at [461, 233] on label "False" at bounding box center [473, 237] width 58 height 19
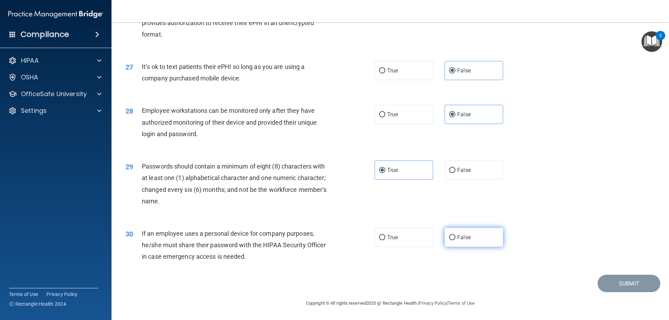
click at [455, 235] on input "False" at bounding box center [452, 237] width 6 height 5
radio input "true"
click at [617, 285] on button "Submit" at bounding box center [628, 284] width 63 height 18
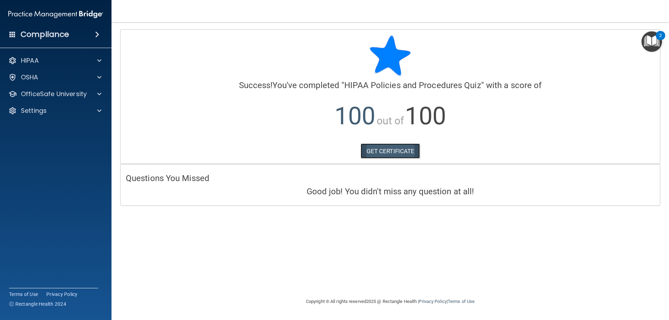
click at [387, 154] on link "GET CERTIFICATE" at bounding box center [390, 150] width 60 height 15
click at [99, 92] on span at bounding box center [99, 94] width 4 height 8
click at [84, 114] on img at bounding box center [84, 111] width 9 height 9
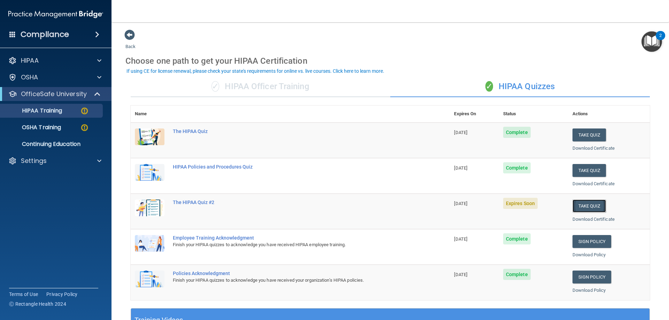
click at [590, 201] on button "Take Quiz" at bounding box center [588, 206] width 33 height 13
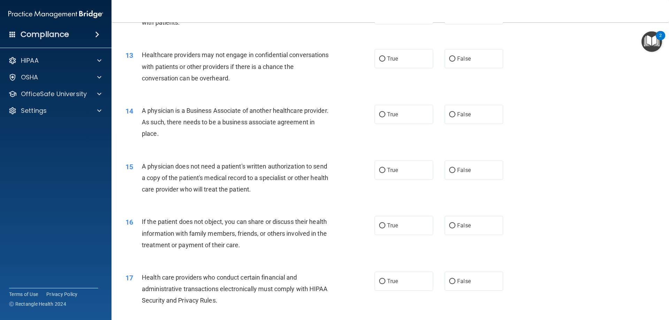
scroll to position [662, 0]
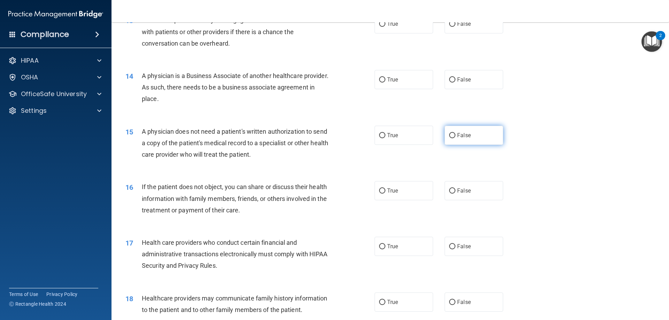
click at [454, 132] on label "False" at bounding box center [473, 135] width 58 height 19
click at [454, 133] on input "False" at bounding box center [452, 135] width 6 height 5
radio input "true"
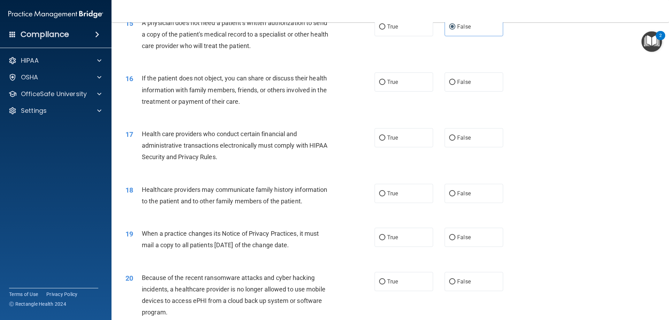
scroll to position [801, 0]
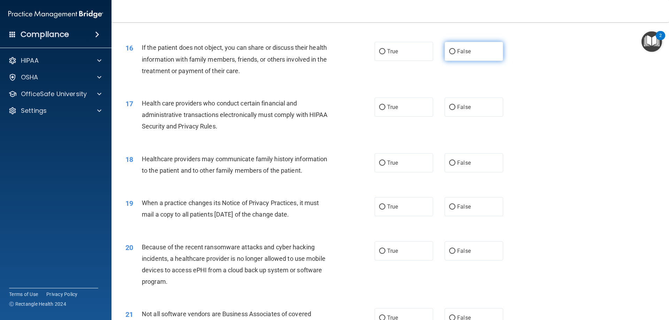
click at [475, 50] on label "False" at bounding box center [473, 51] width 58 height 19
click at [455, 50] on input "False" at bounding box center [452, 51] width 6 height 5
radio input "true"
click at [392, 54] on span "True" at bounding box center [392, 51] width 11 height 7
click at [385, 54] on input "True" at bounding box center [382, 51] width 6 height 5
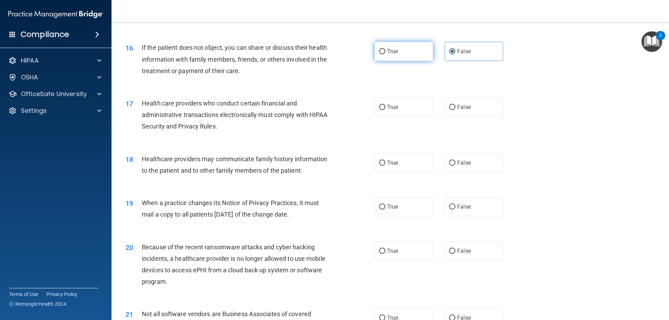
radio input "true"
click at [460, 51] on span "False" at bounding box center [464, 51] width 14 height 7
click at [455, 51] on input "False" at bounding box center [452, 51] width 6 height 5
radio input "true"
click at [395, 53] on span "True" at bounding box center [392, 51] width 11 height 7
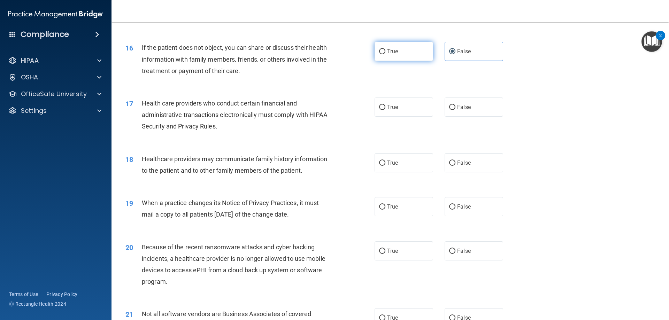
click at [385, 53] on input "True" at bounding box center [382, 51] width 6 height 5
radio input "true"
radio input "false"
click at [394, 109] on span "True" at bounding box center [392, 107] width 11 height 7
click at [385, 109] on input "True" at bounding box center [382, 107] width 6 height 5
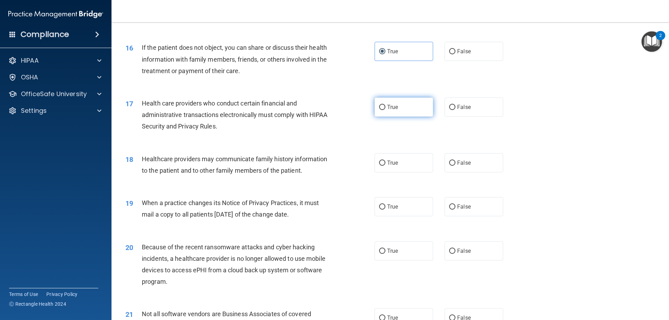
radio input "true"
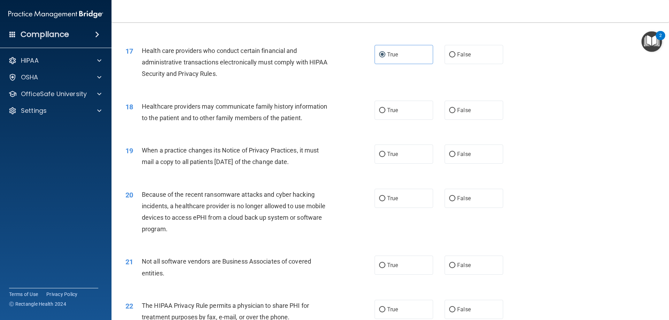
scroll to position [871, 0]
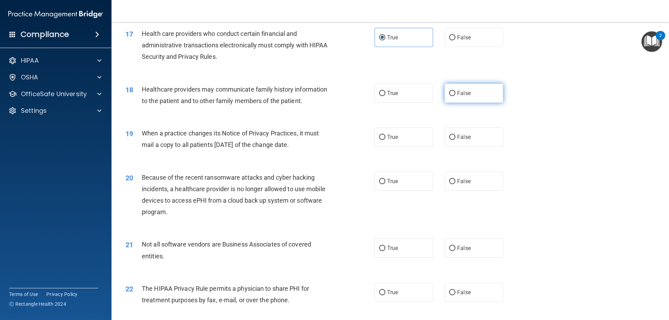
click at [465, 97] on label "False" at bounding box center [473, 93] width 58 height 19
click at [455, 96] on input "False" at bounding box center [452, 93] width 6 height 5
radio input "true"
click at [387, 138] on span "True" at bounding box center [392, 137] width 11 height 7
click at [385, 138] on input "True" at bounding box center [382, 137] width 6 height 5
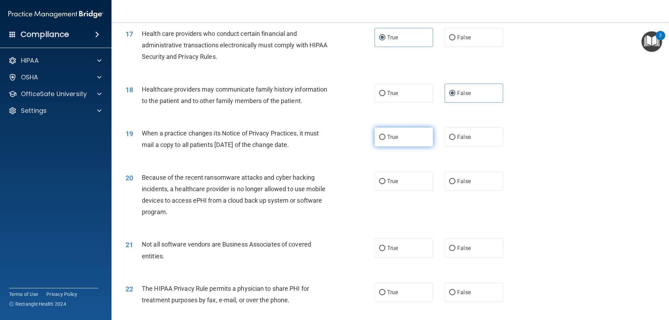
radio input "true"
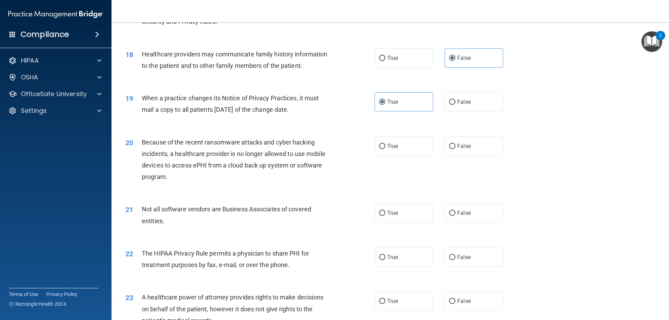
scroll to position [940, 0]
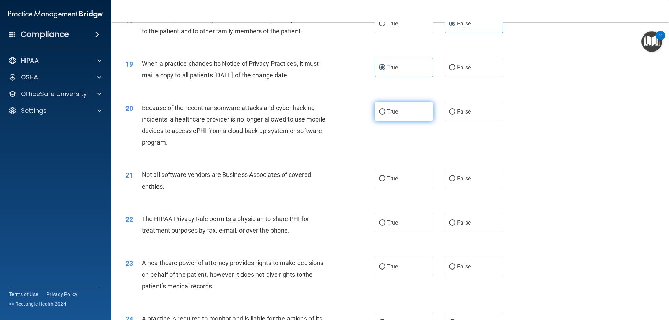
click at [409, 111] on label "True" at bounding box center [403, 111] width 58 height 19
click at [385, 111] on input "True" at bounding box center [382, 111] width 6 height 5
radio input "true"
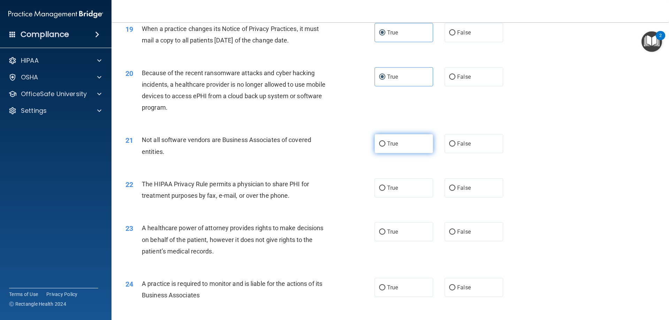
drag, startPoint x: 393, startPoint y: 145, endPoint x: 397, endPoint y: 141, distance: 5.9
click at [396, 141] on label "True" at bounding box center [403, 143] width 58 height 19
click at [379, 143] on input "True" at bounding box center [382, 143] width 6 height 5
radio input "true"
click at [466, 187] on span "False" at bounding box center [464, 188] width 14 height 7
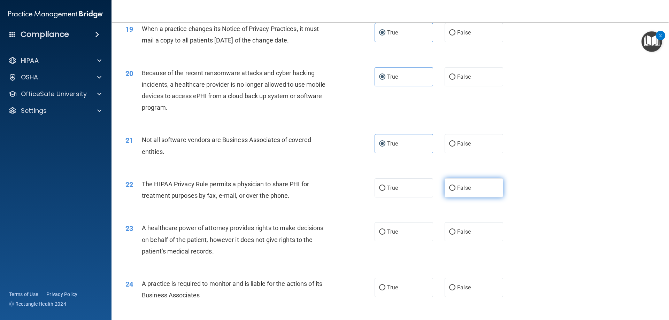
click at [455, 187] on input "False" at bounding box center [452, 188] width 6 height 5
radio input "true"
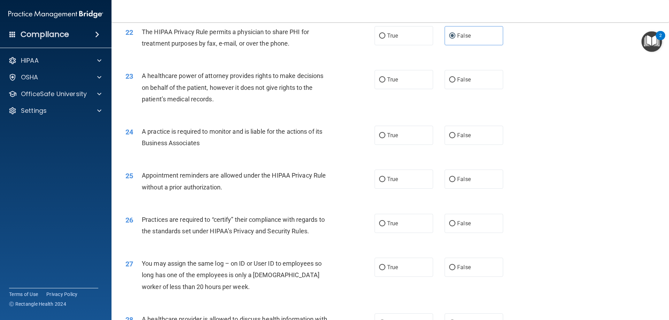
scroll to position [1149, 0]
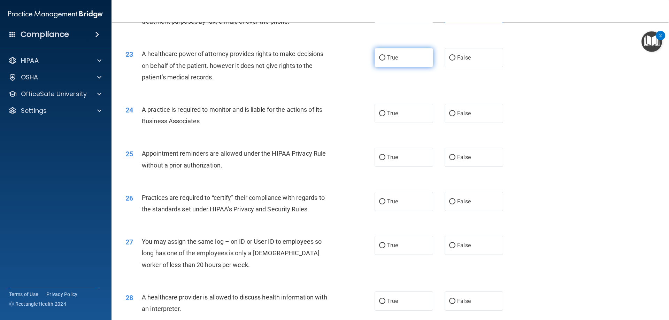
click at [411, 56] on label "True" at bounding box center [403, 57] width 58 height 19
click at [385, 56] on input "True" at bounding box center [382, 57] width 6 height 5
radio input "true"
click at [399, 112] on label "True" at bounding box center [403, 113] width 58 height 19
click at [385, 112] on input "True" at bounding box center [382, 113] width 6 height 5
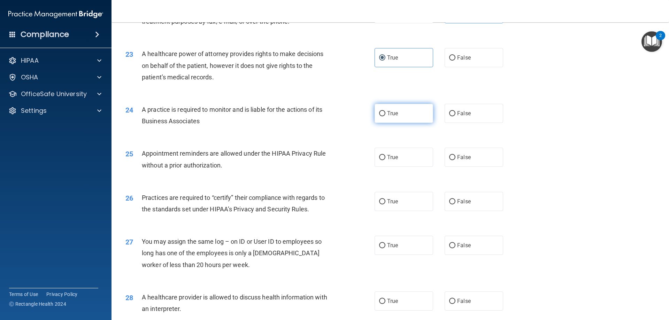
radio input "true"
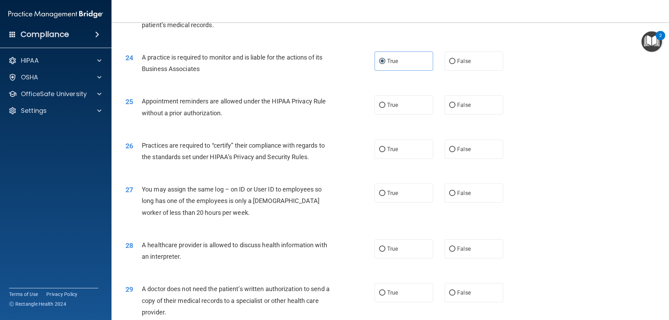
scroll to position [1219, 0]
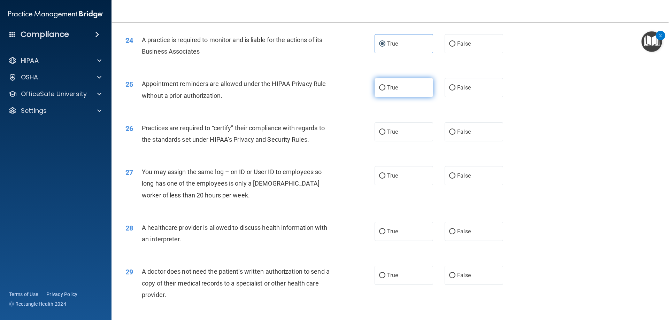
click at [389, 88] on span "True" at bounding box center [392, 87] width 11 height 7
click at [385, 88] on input "True" at bounding box center [382, 87] width 6 height 5
radio input "true"
click at [389, 130] on span "True" at bounding box center [392, 131] width 11 height 7
click at [385, 130] on input "True" at bounding box center [382, 132] width 6 height 5
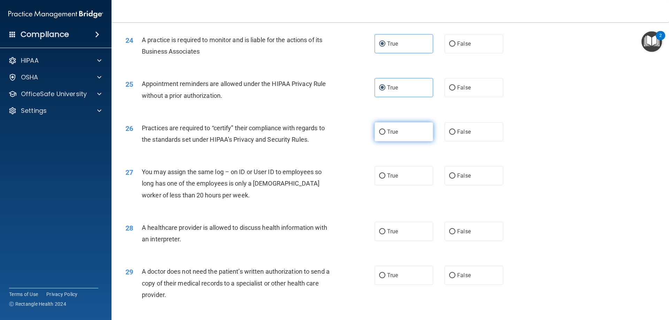
radio input "true"
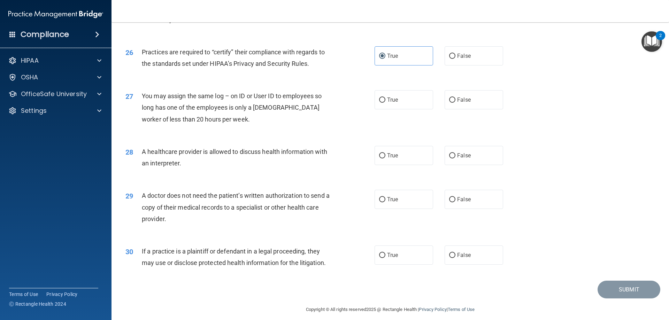
scroll to position [1301, 0]
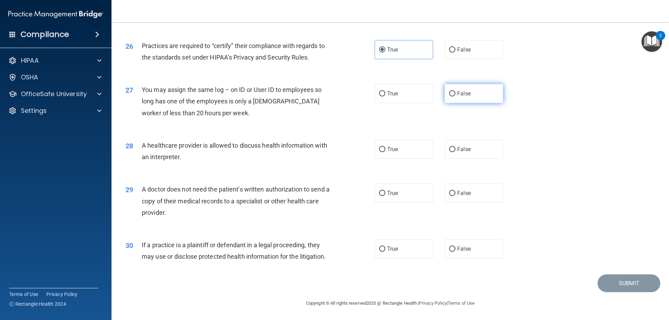
click at [471, 93] on label "False" at bounding box center [473, 93] width 58 height 19
click at [455, 93] on input "False" at bounding box center [452, 93] width 6 height 5
radio input "true"
click at [411, 149] on label "True" at bounding box center [403, 149] width 58 height 19
click at [385, 149] on input "True" at bounding box center [382, 149] width 6 height 5
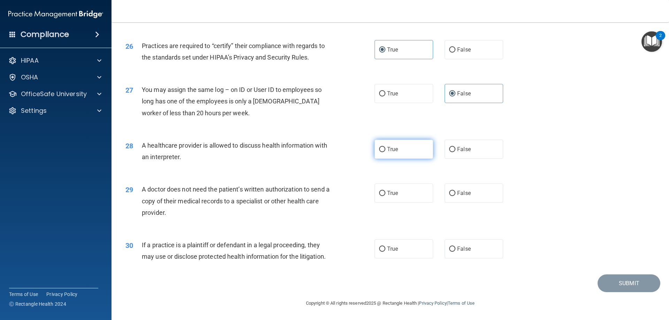
radio input "true"
click at [457, 146] on span "False" at bounding box center [464, 149] width 14 height 7
click at [455, 147] on input "False" at bounding box center [452, 149] width 6 height 5
radio input "true"
radio input "false"
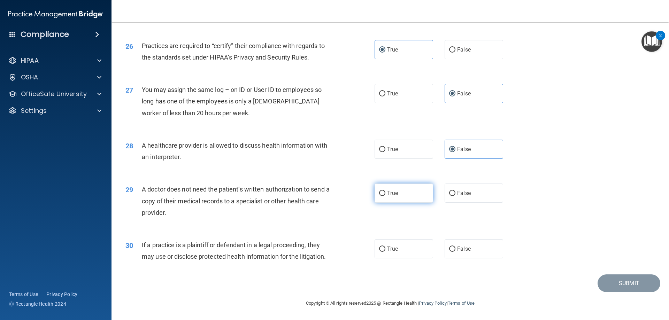
click at [387, 190] on span "True" at bounding box center [392, 193] width 11 height 7
click at [384, 191] on input "True" at bounding box center [382, 193] width 6 height 5
radio input "true"
click at [457, 246] on span "False" at bounding box center [464, 248] width 14 height 7
click at [455, 247] on input "False" at bounding box center [452, 249] width 6 height 5
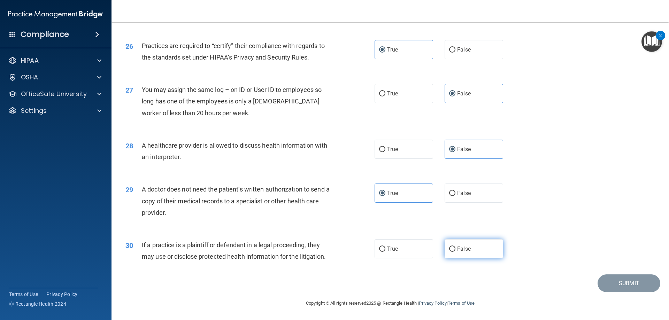
radio input "true"
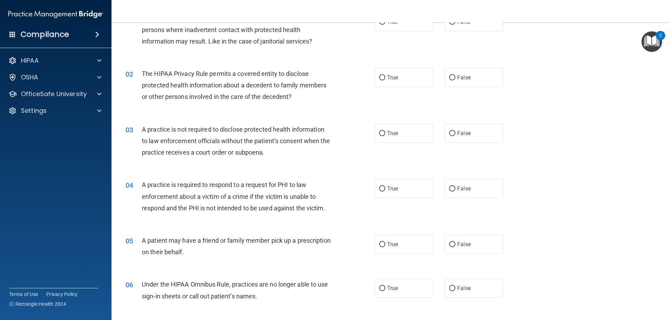
scroll to position [0, 0]
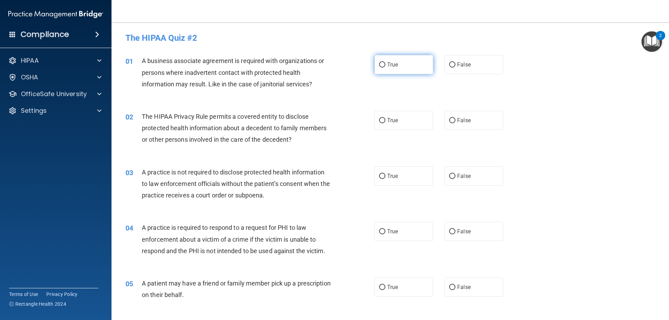
click at [381, 72] on label "True" at bounding box center [403, 64] width 58 height 19
click at [381, 68] on input "True" at bounding box center [382, 64] width 6 height 5
radio input "true"
click at [404, 123] on label "True" at bounding box center [403, 120] width 58 height 19
click at [385, 123] on input "True" at bounding box center [382, 120] width 6 height 5
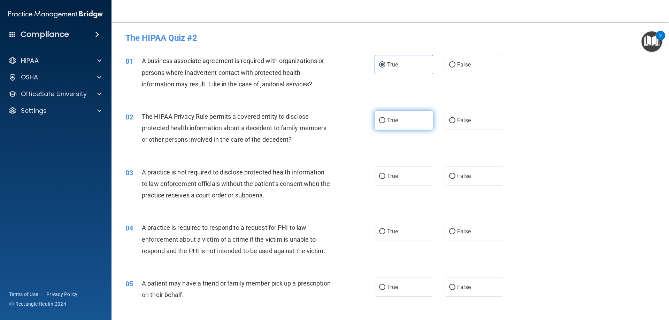
radio input "true"
click at [470, 172] on label "False" at bounding box center [473, 175] width 58 height 19
click at [455, 174] on input "False" at bounding box center [452, 176] width 6 height 5
radio input "true"
click at [396, 234] on label "True" at bounding box center [403, 231] width 58 height 19
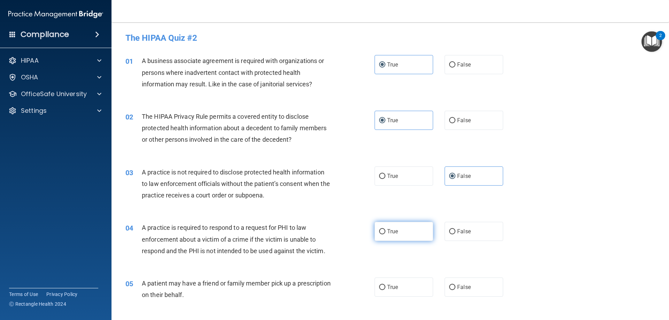
click at [385, 234] on input "True" at bounding box center [382, 231] width 6 height 5
radio input "true"
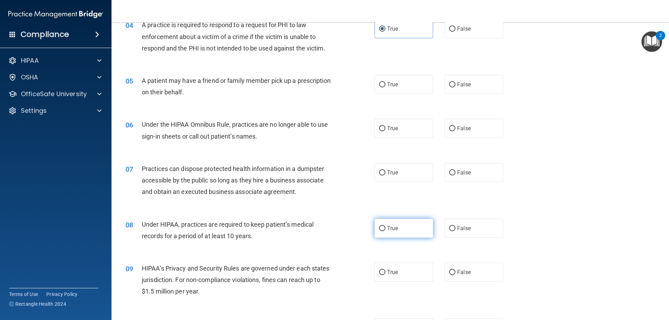
scroll to position [209, 0]
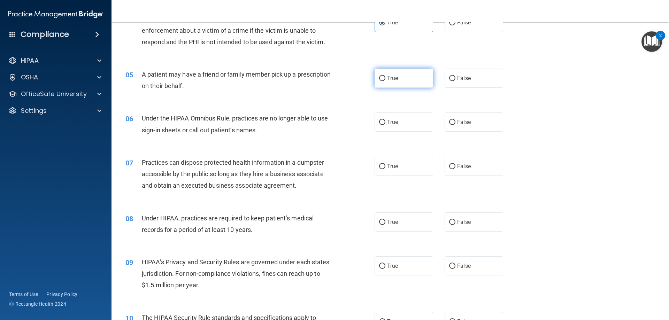
click at [395, 79] on span "True" at bounding box center [392, 78] width 11 height 7
click at [385, 79] on input "True" at bounding box center [382, 78] width 6 height 5
radio input "true"
click at [466, 123] on span "False" at bounding box center [464, 122] width 14 height 7
click at [455, 123] on input "False" at bounding box center [452, 122] width 6 height 5
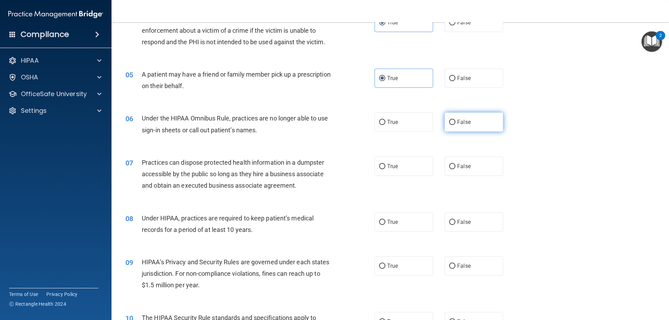
radio input "true"
click at [466, 167] on span "False" at bounding box center [464, 166] width 14 height 7
click at [455, 167] on input "False" at bounding box center [452, 166] width 6 height 5
radio input "true"
click at [391, 274] on label "True" at bounding box center [403, 265] width 58 height 19
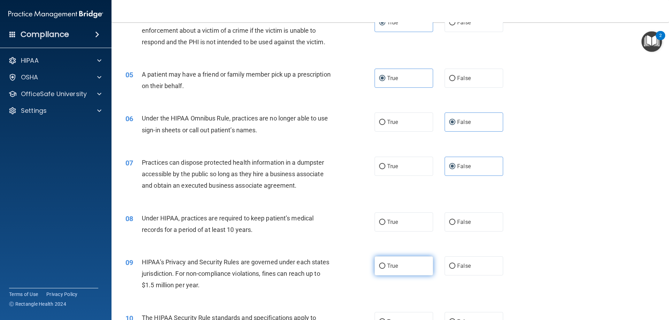
click at [385, 269] on input "True" at bounding box center [382, 266] width 6 height 5
radio input "true"
click at [465, 230] on label "False" at bounding box center [473, 221] width 58 height 19
click at [455, 225] on input "False" at bounding box center [452, 222] width 6 height 5
radio input "true"
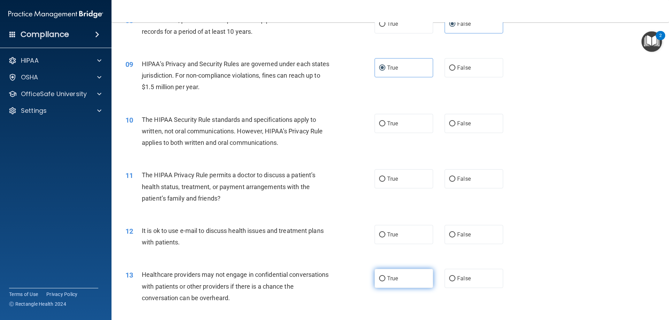
scroll to position [418, 0]
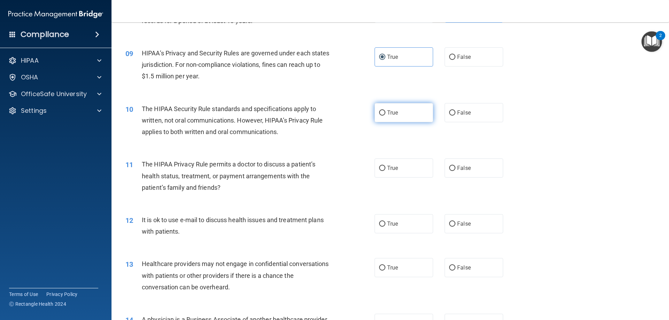
click at [398, 112] on label "True" at bounding box center [403, 112] width 58 height 19
click at [385, 112] on input "True" at bounding box center [382, 112] width 6 height 5
radio input "true"
click at [408, 175] on label "True" at bounding box center [403, 167] width 58 height 19
click at [385, 171] on input "True" at bounding box center [382, 168] width 6 height 5
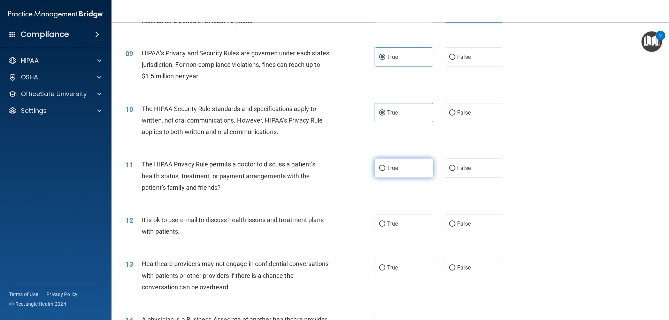
radio input "true"
click at [470, 226] on label "False" at bounding box center [473, 223] width 58 height 19
click at [455, 226] on input "False" at bounding box center [452, 223] width 6 height 5
radio input "true"
click at [390, 265] on span "True" at bounding box center [392, 267] width 11 height 7
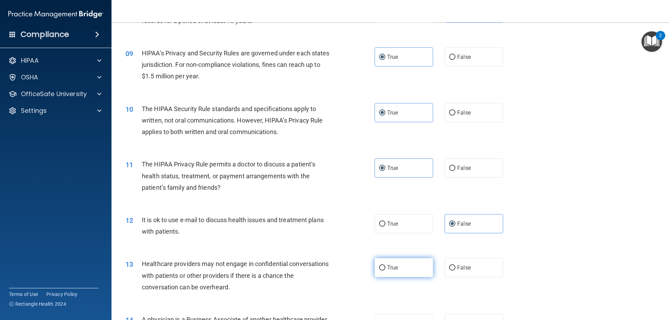
click at [385, 265] on input "True" at bounding box center [382, 267] width 6 height 5
radio input "true"
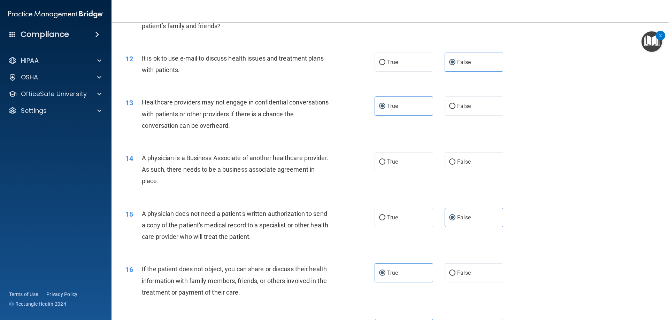
scroll to position [592, 0]
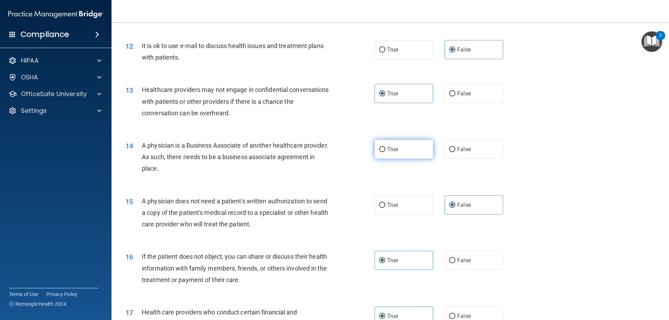
click at [392, 154] on label "True" at bounding box center [403, 149] width 58 height 19
click at [385, 152] on input "True" at bounding box center [382, 149] width 6 height 5
radio input "true"
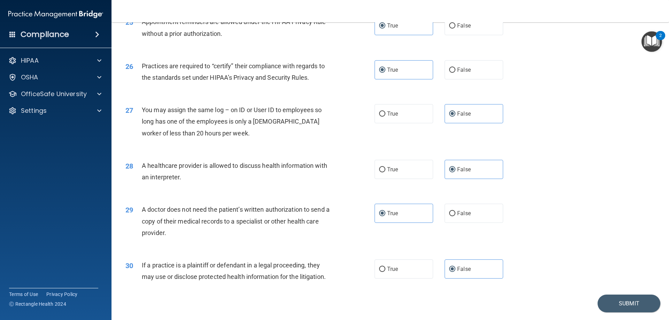
scroll to position [1301, 0]
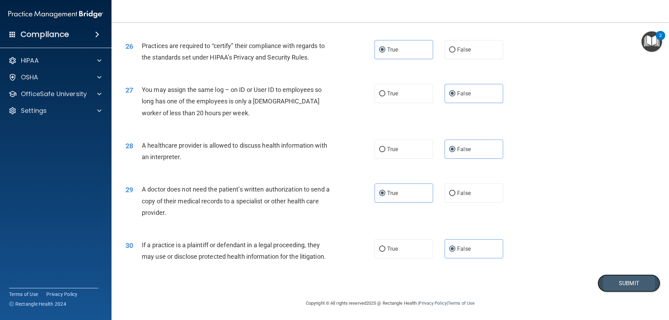
click at [610, 284] on button "Submit" at bounding box center [628, 283] width 63 height 18
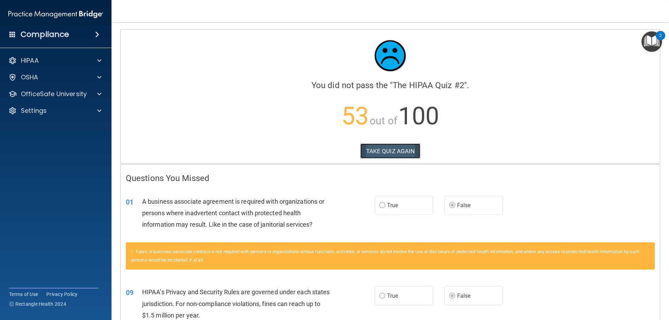
click at [375, 151] on button "TAKE QUIZ AGAIN" at bounding box center [390, 150] width 60 height 15
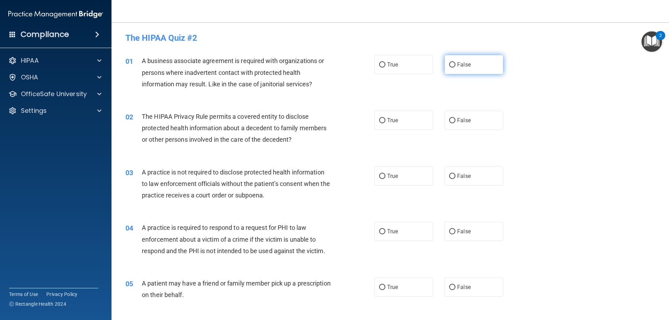
click at [469, 65] on label "False" at bounding box center [473, 64] width 58 height 19
click at [455, 65] on input "False" at bounding box center [452, 64] width 6 height 5
radio input "true"
click at [400, 123] on label "True" at bounding box center [403, 120] width 58 height 19
click at [385, 123] on input "True" at bounding box center [382, 120] width 6 height 5
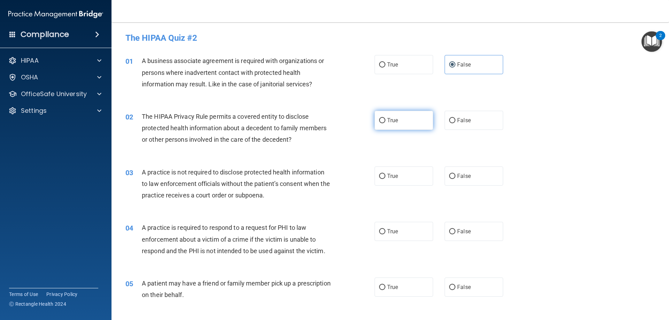
radio input "true"
drag, startPoint x: 461, startPoint y: 175, endPoint x: 450, endPoint y: 181, distance: 12.9
click at [461, 175] on span "False" at bounding box center [464, 176] width 14 height 7
click at [455, 175] on input "False" at bounding box center [452, 176] width 6 height 5
radio input "true"
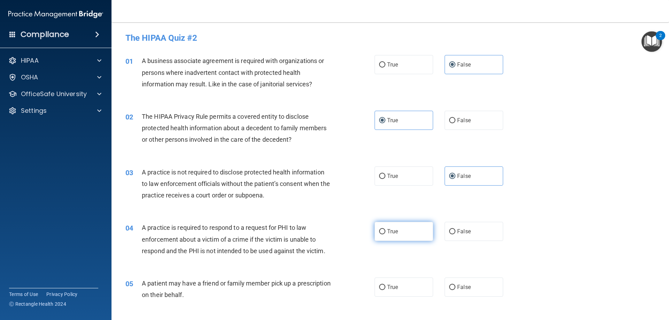
click at [404, 232] on label "True" at bounding box center [403, 231] width 58 height 19
click at [385, 232] on input "True" at bounding box center [382, 231] width 6 height 5
radio input "true"
click at [390, 289] on span "True" at bounding box center [392, 287] width 11 height 7
click at [385, 289] on input "True" at bounding box center [382, 287] width 6 height 5
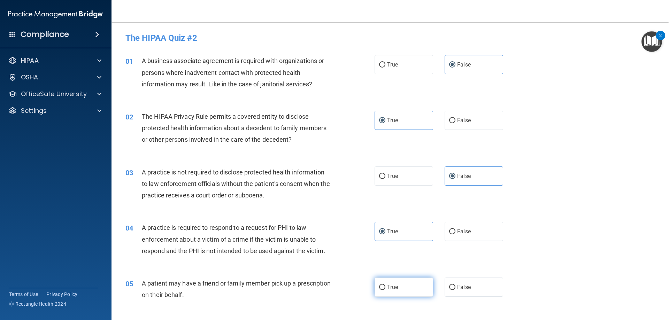
radio input "true"
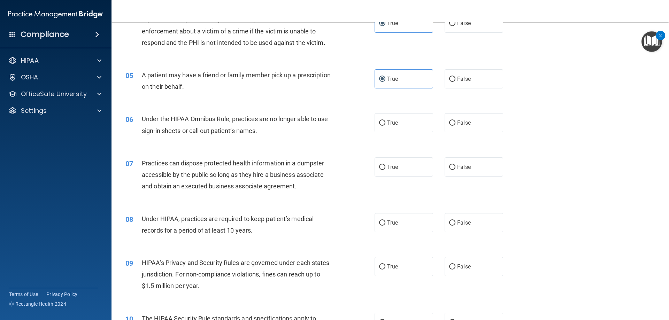
scroll to position [244, 0]
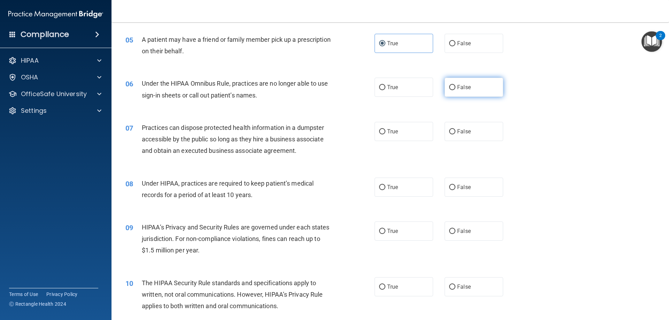
click at [460, 90] on span "False" at bounding box center [464, 87] width 14 height 7
click at [455, 90] on input "False" at bounding box center [452, 87] width 6 height 5
radio input "true"
click at [466, 141] on label "False" at bounding box center [473, 131] width 58 height 19
click at [455, 134] on input "False" at bounding box center [452, 131] width 6 height 5
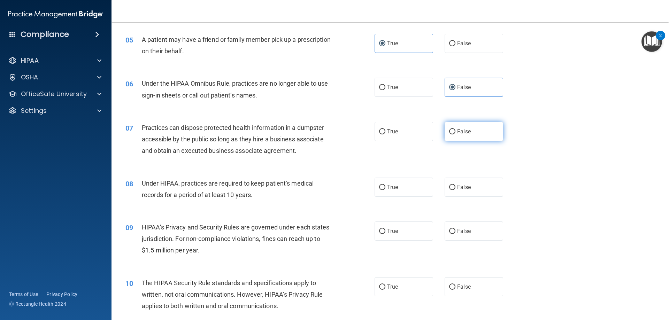
radio input "true"
click at [468, 186] on label "False" at bounding box center [473, 187] width 58 height 19
click at [455, 186] on input "False" at bounding box center [452, 187] width 6 height 5
radio input "true"
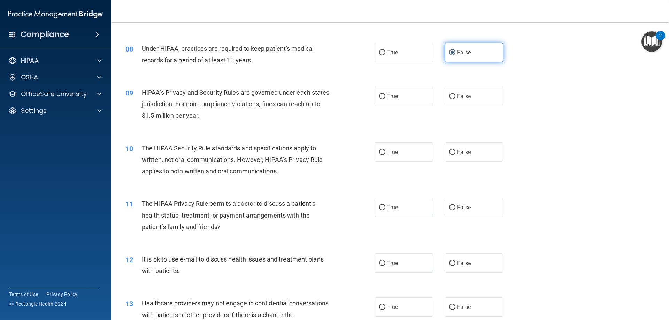
scroll to position [383, 0]
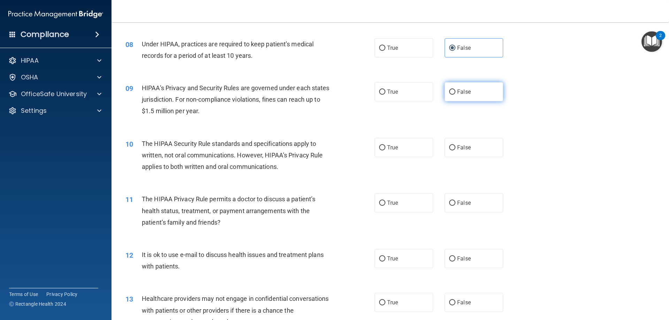
click at [457, 92] on span "False" at bounding box center [464, 91] width 14 height 7
click at [455, 92] on input "False" at bounding box center [452, 91] width 6 height 5
radio input "true"
click at [412, 148] on label "True" at bounding box center [403, 147] width 58 height 19
click at [385, 148] on input "True" at bounding box center [382, 147] width 6 height 5
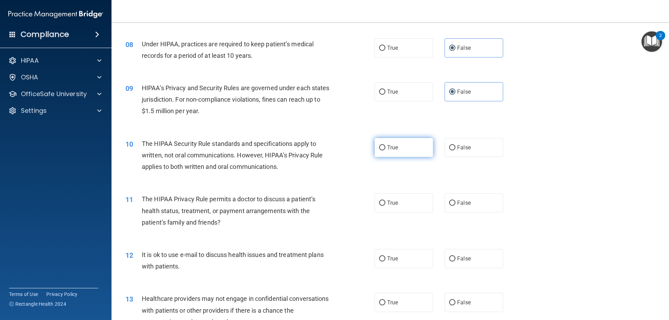
radio input "true"
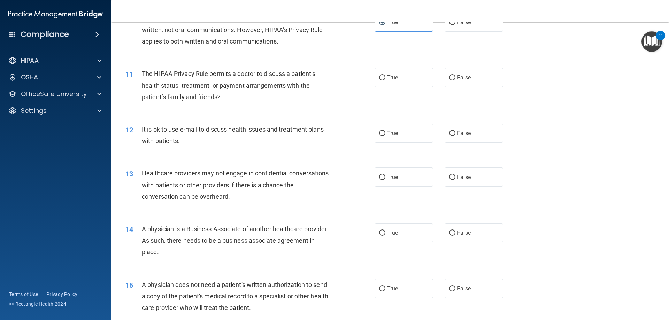
scroll to position [487, 0]
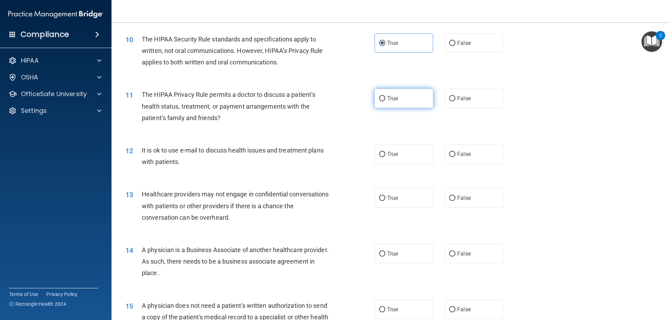
click at [402, 105] on label "True" at bounding box center [403, 98] width 58 height 19
click at [385, 101] on input "True" at bounding box center [382, 98] width 6 height 5
radio input "true"
click at [411, 151] on label "True" at bounding box center [403, 154] width 58 height 19
click at [385, 152] on input "True" at bounding box center [382, 154] width 6 height 5
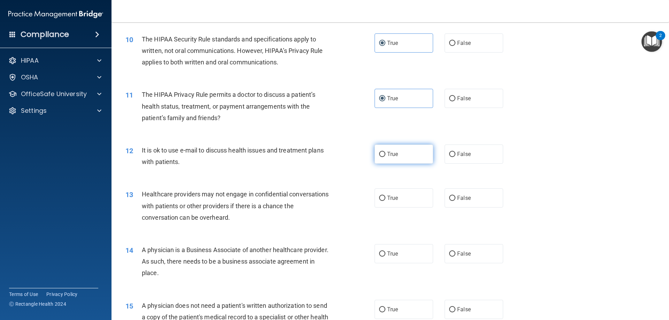
radio input "true"
click at [479, 190] on label "False" at bounding box center [473, 197] width 58 height 19
click at [455, 196] on input "False" at bounding box center [452, 198] width 6 height 5
radio input "true"
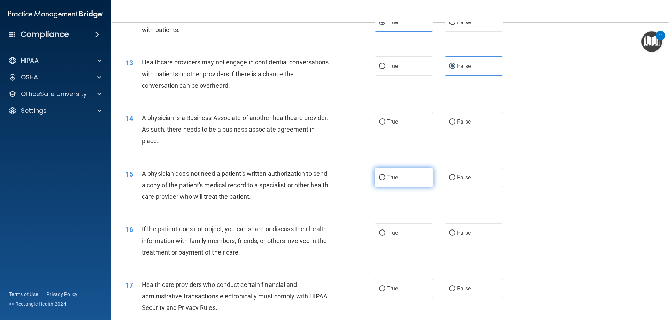
scroll to position [627, 0]
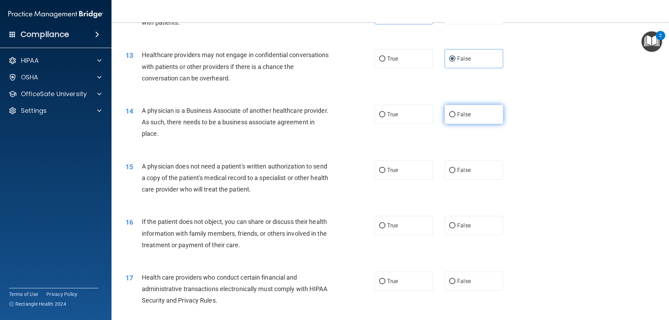
click at [471, 118] on label "False" at bounding box center [473, 114] width 58 height 19
click at [455, 117] on input "False" at bounding box center [452, 114] width 6 height 5
radio input "true"
click at [392, 168] on span "True" at bounding box center [392, 170] width 11 height 7
click at [385, 168] on input "True" at bounding box center [382, 170] width 6 height 5
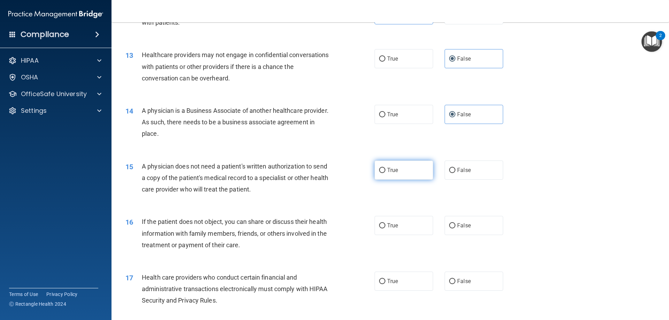
radio input "true"
click at [389, 226] on span "True" at bounding box center [392, 225] width 11 height 7
click at [385, 226] on input "True" at bounding box center [382, 225] width 6 height 5
radio input "true"
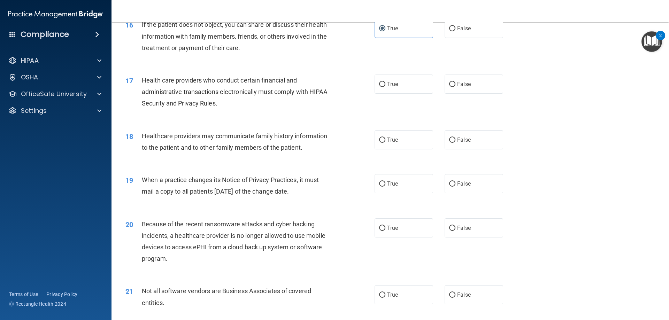
scroll to position [836, 0]
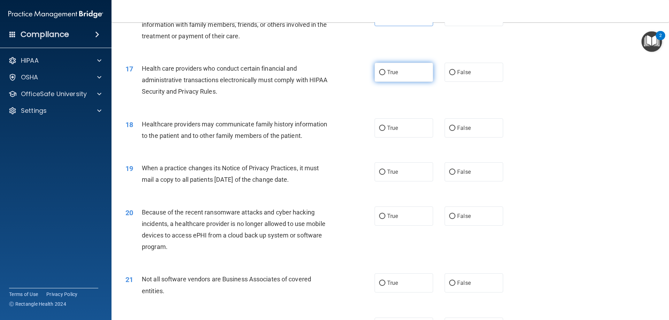
click at [398, 75] on label "True" at bounding box center [403, 72] width 58 height 19
click at [385, 75] on input "True" at bounding box center [382, 72] width 6 height 5
radio input "true"
click at [465, 134] on label "False" at bounding box center [473, 127] width 58 height 19
click at [455, 131] on input "False" at bounding box center [452, 128] width 6 height 5
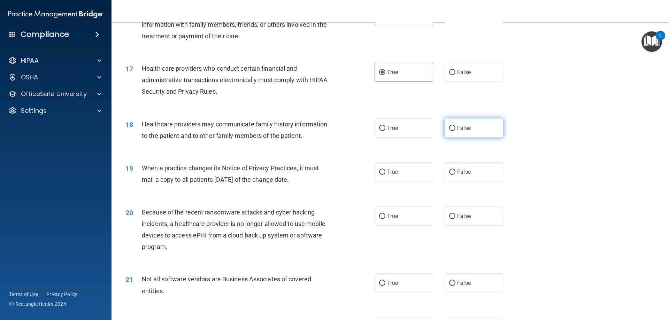
radio input "true"
click at [461, 172] on span "False" at bounding box center [464, 172] width 14 height 7
click at [455, 172] on input "False" at bounding box center [452, 172] width 6 height 5
radio input "true"
click at [460, 215] on span "False" at bounding box center [464, 216] width 14 height 7
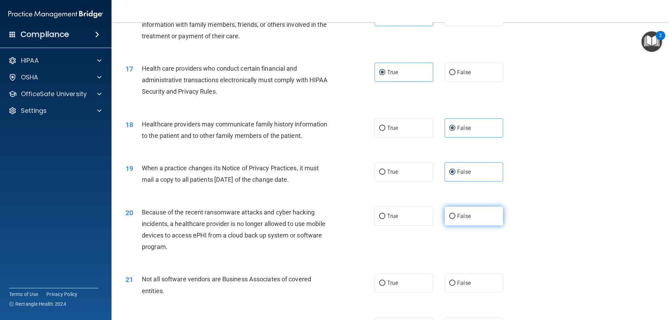
click at [455, 215] on input "False" at bounding box center [452, 216] width 6 height 5
radio input "true"
click at [398, 283] on label "True" at bounding box center [403, 282] width 58 height 19
click at [385, 283] on input "True" at bounding box center [382, 283] width 6 height 5
radio input "true"
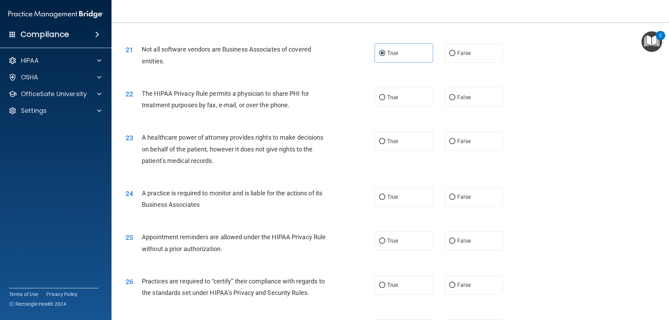
scroll to position [1079, 0]
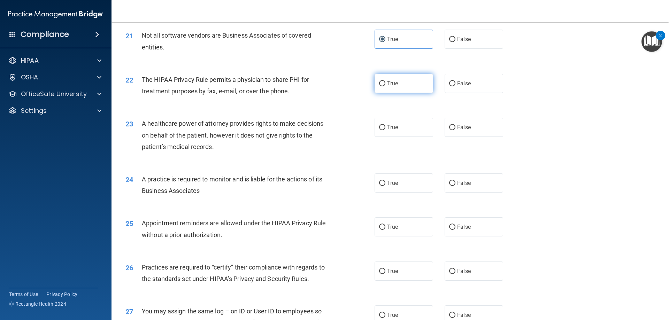
click at [395, 83] on span "True" at bounding box center [392, 83] width 11 height 7
click at [385, 83] on input "True" at bounding box center [382, 83] width 6 height 5
radio input "true"
click at [459, 129] on span "False" at bounding box center [464, 127] width 14 height 7
click at [455, 129] on input "False" at bounding box center [452, 127] width 6 height 5
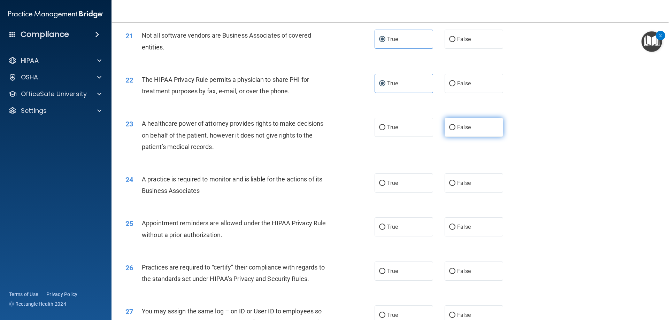
radio input "true"
click at [479, 185] on label "False" at bounding box center [473, 182] width 58 height 19
click at [455, 185] on input "False" at bounding box center [452, 183] width 6 height 5
radio input "true"
click at [391, 228] on span "True" at bounding box center [392, 227] width 11 height 7
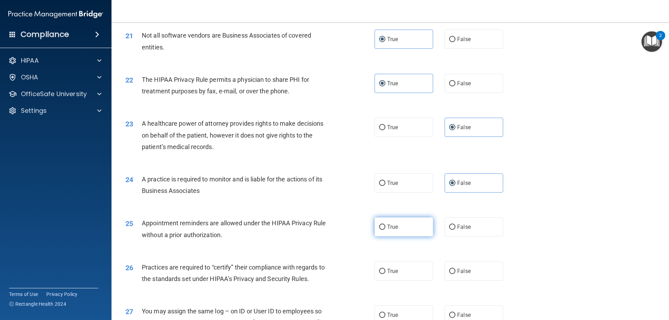
click at [385, 228] on input "True" at bounding box center [382, 227] width 6 height 5
radio input "true"
click at [471, 276] on label "False" at bounding box center [473, 271] width 58 height 19
click at [455, 274] on input "False" at bounding box center [452, 271] width 6 height 5
radio input "true"
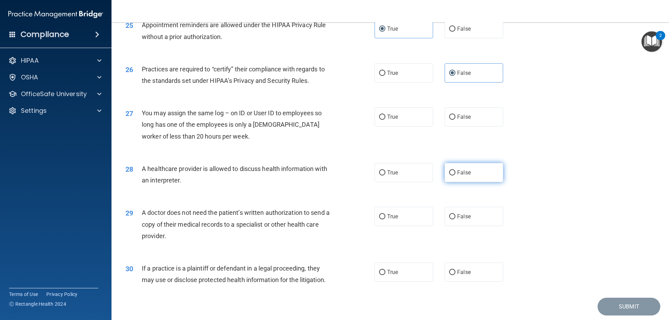
scroll to position [1288, 0]
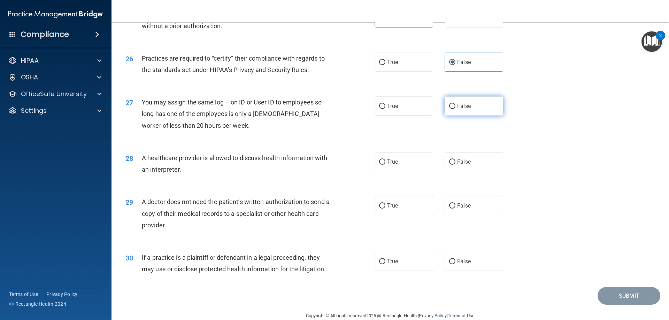
click at [457, 107] on span "False" at bounding box center [464, 106] width 14 height 7
click at [454, 107] on input "False" at bounding box center [452, 106] width 6 height 5
radio input "true"
click at [403, 165] on label "True" at bounding box center [403, 161] width 58 height 19
click at [385, 165] on input "True" at bounding box center [382, 161] width 6 height 5
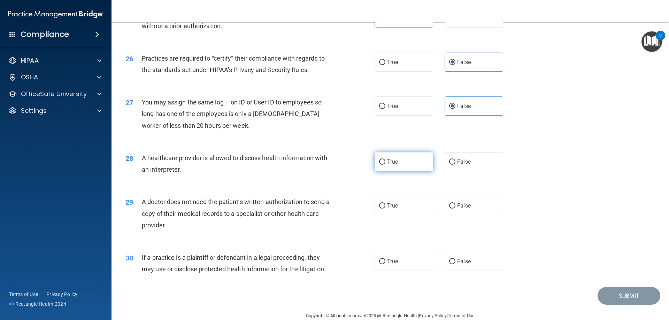
radio input "true"
click at [409, 207] on label "True" at bounding box center [403, 205] width 58 height 19
click at [385, 207] on input "True" at bounding box center [382, 205] width 6 height 5
radio input "true"
click at [401, 262] on label "True" at bounding box center [403, 261] width 58 height 19
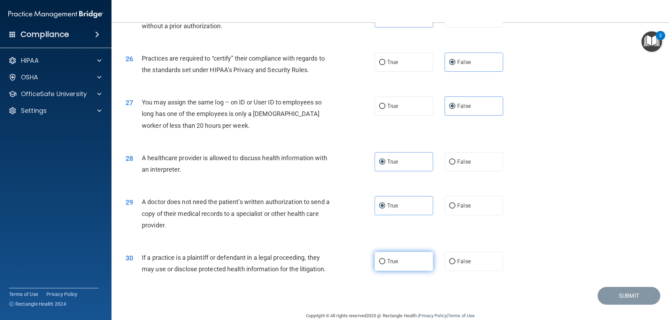
click at [385, 262] on input "True" at bounding box center [382, 261] width 6 height 5
radio input "true"
click at [613, 300] on button "Submit" at bounding box center [628, 296] width 63 height 18
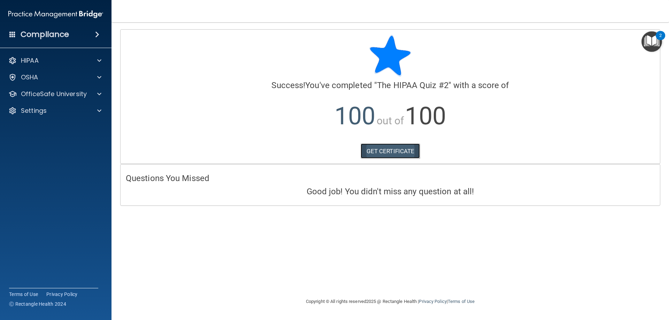
click at [390, 153] on link "GET CERTIFICATE" at bounding box center [390, 150] width 60 height 15
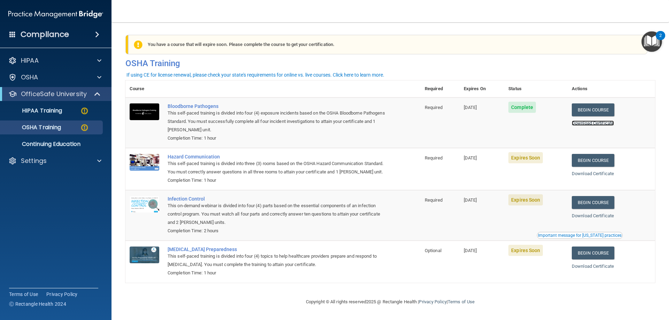
click at [597, 122] on link "Download Certificate" at bounding box center [592, 122] width 42 height 5
click at [83, 114] on img at bounding box center [84, 111] width 9 height 9
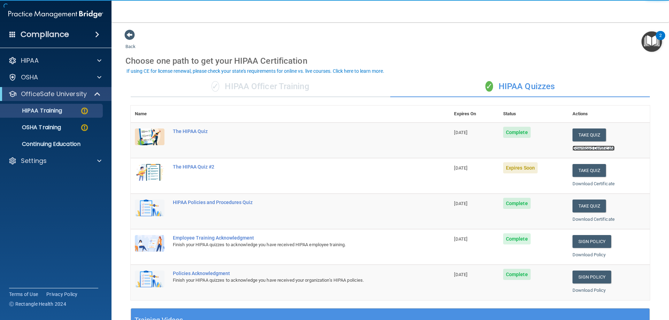
click at [582, 148] on link "Download Certificate" at bounding box center [593, 148] width 42 height 5
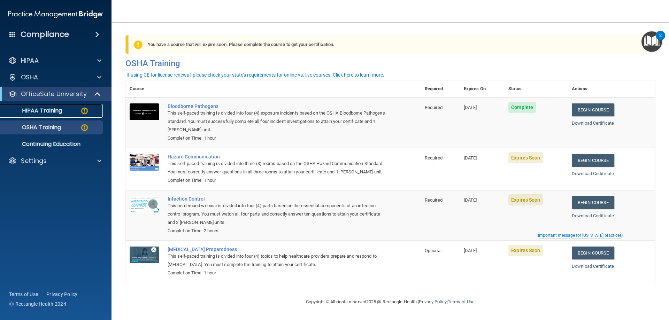
click at [84, 113] on img at bounding box center [84, 111] width 9 height 9
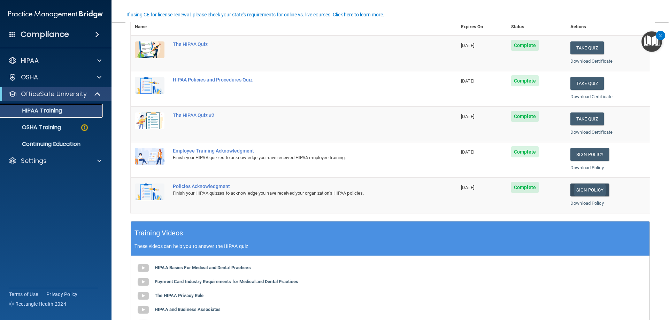
scroll to position [104, 0]
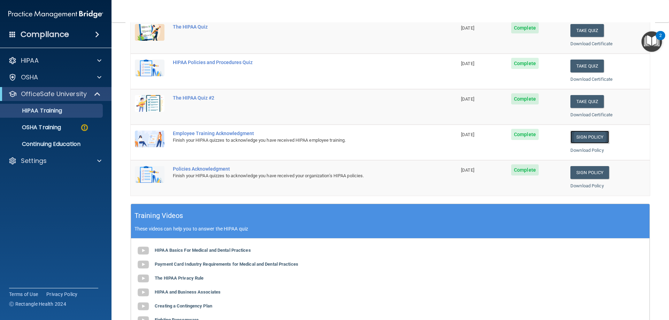
click at [581, 133] on link "Sign Policy" at bounding box center [589, 137] width 39 height 13
click at [582, 175] on link "Sign Policy" at bounding box center [589, 172] width 39 height 13
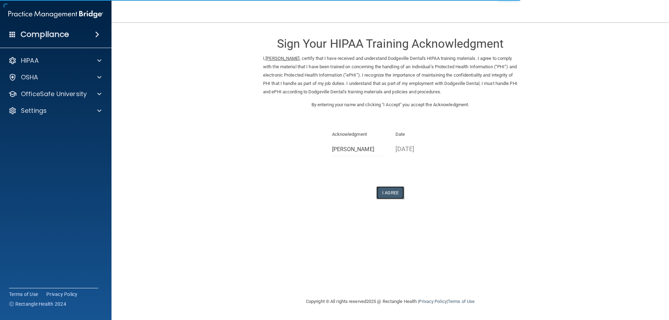
click at [386, 190] on button "I Agree" at bounding box center [390, 192] width 28 height 13
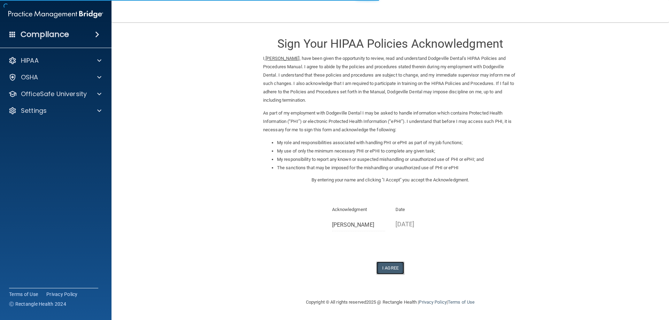
click at [390, 272] on button "I Agree" at bounding box center [390, 268] width 28 height 13
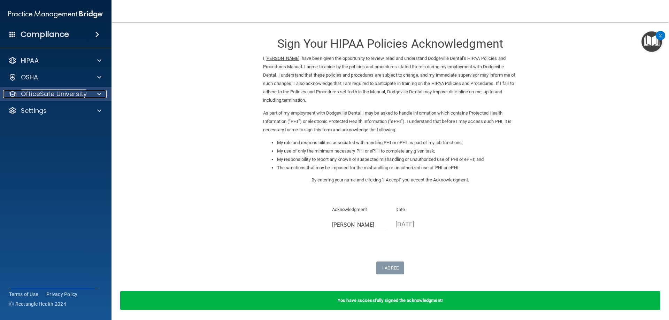
click at [97, 91] on span at bounding box center [99, 94] width 4 height 8
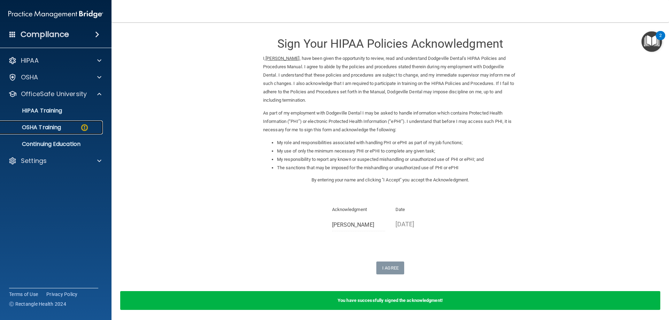
click at [82, 130] on img at bounding box center [84, 127] width 9 height 9
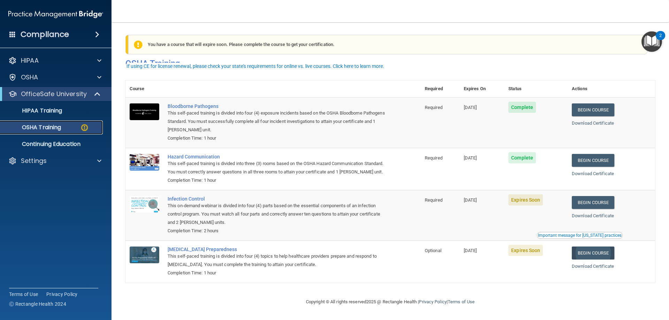
scroll to position [9, 0]
click at [587, 120] on link "Download Certificate" at bounding box center [592, 122] width 42 height 5
click at [594, 171] on link "Download Certificate" at bounding box center [592, 173] width 42 height 5
click at [594, 202] on link "Begin Course" at bounding box center [592, 202] width 42 height 13
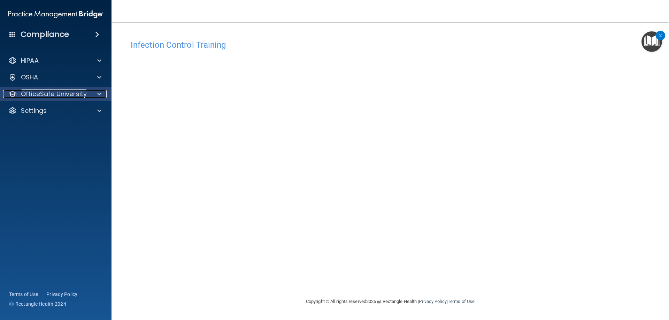
click at [61, 94] on p "OfficeSafe University" at bounding box center [54, 94] width 66 height 8
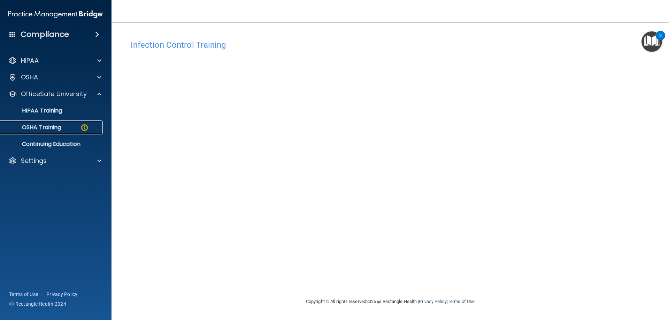
click at [84, 126] on img at bounding box center [84, 127] width 9 height 9
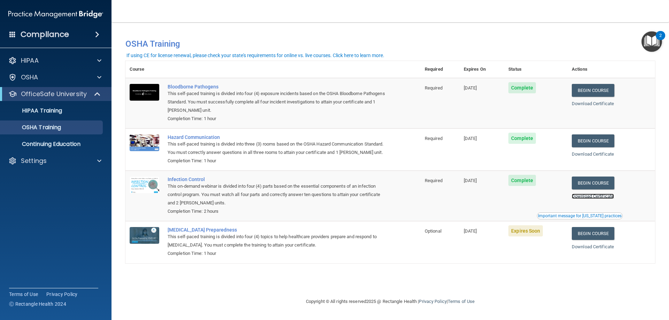
click at [586, 199] on link "Download Certificate" at bounding box center [592, 196] width 42 height 5
click at [603, 240] on link "Begin Course" at bounding box center [592, 233] width 42 height 13
click at [594, 240] on link "Begin Course" at bounding box center [592, 233] width 42 height 13
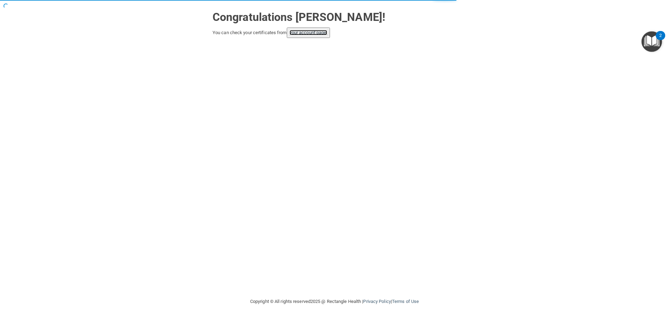
click at [304, 35] on link "your account page!" at bounding box center [308, 32] width 38 height 5
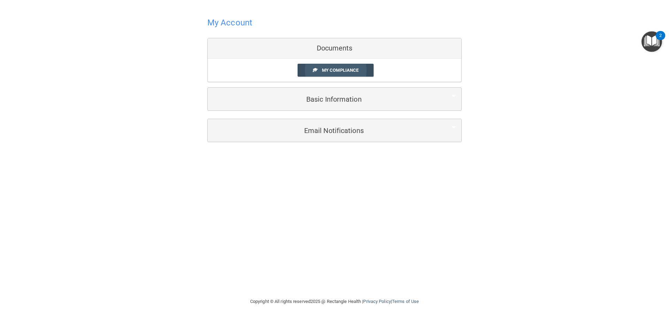
click at [349, 70] on span "My Compliance" at bounding box center [340, 70] width 37 height 5
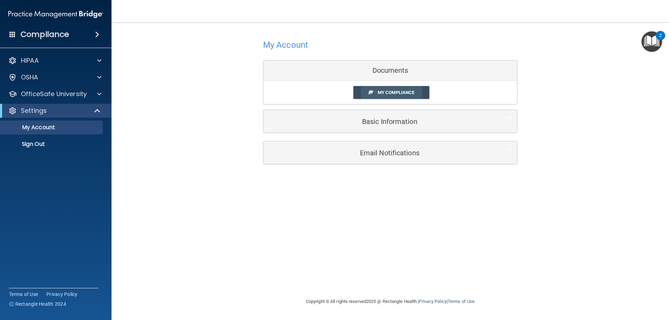
click at [411, 93] on span "My Compliance" at bounding box center [395, 92] width 37 height 5
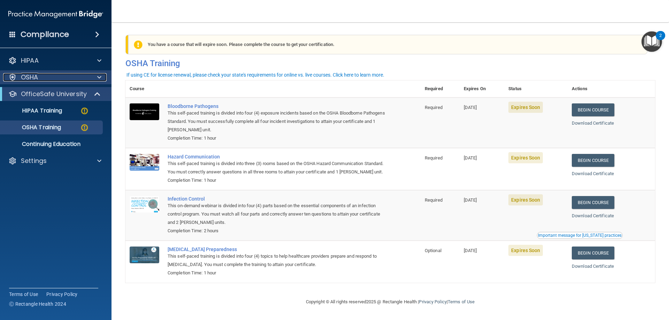
click at [31, 78] on p "OSHA" at bounding box center [29, 77] width 17 height 8
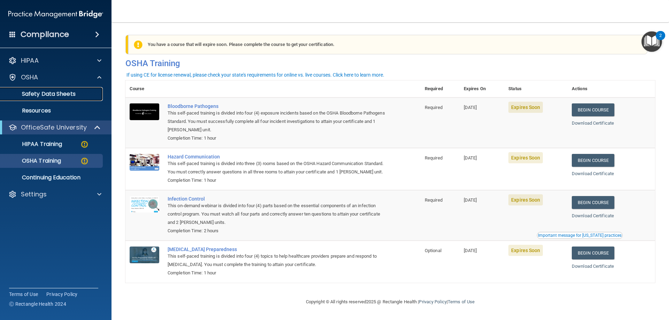
click at [40, 89] on link "Safety Data Sheets" at bounding box center [48, 94] width 110 height 14
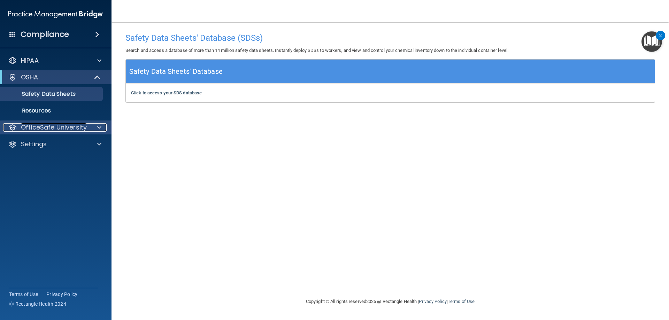
click at [97, 125] on span at bounding box center [99, 127] width 4 height 8
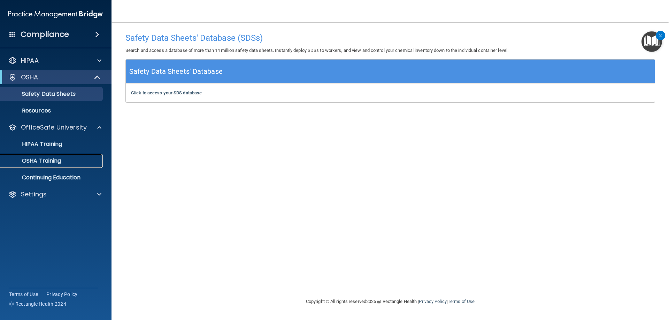
click at [67, 159] on div "OSHA Training" at bounding box center [52, 160] width 95 height 7
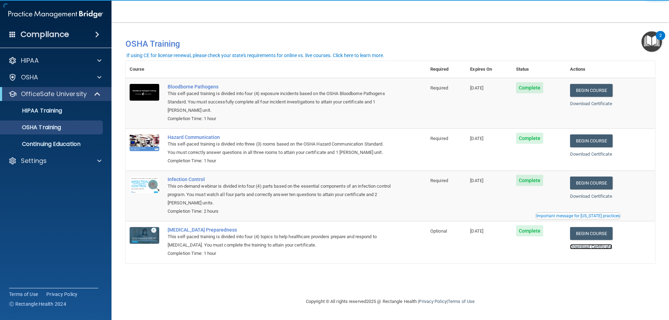
click at [597, 248] on link "Download Certificate" at bounding box center [591, 246] width 42 height 5
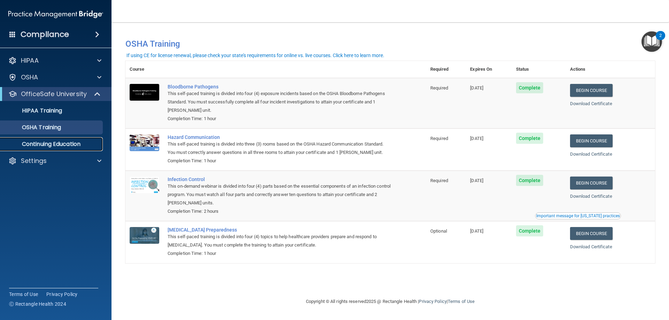
click at [41, 148] on p "Continuing Education" at bounding box center [52, 144] width 95 height 7
